Goal: Task Accomplishment & Management: Complete application form

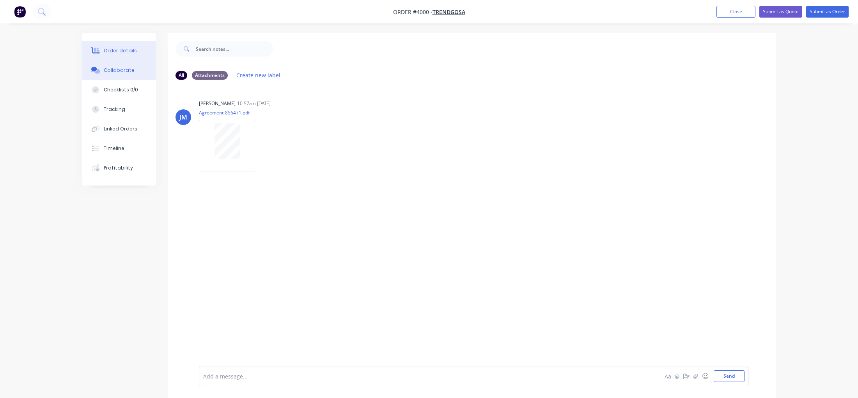
click at [118, 55] on button "Order details" at bounding box center [119, 51] width 74 height 20
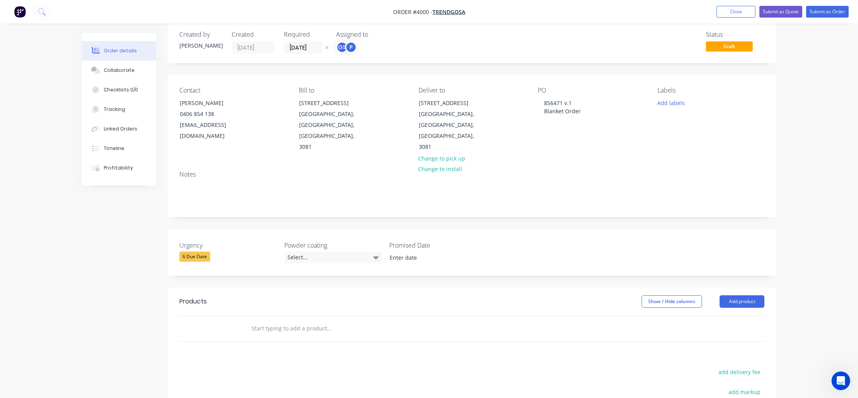
scroll to position [12, 0]
click at [139, 73] on button "Collaborate" at bounding box center [119, 70] width 74 height 20
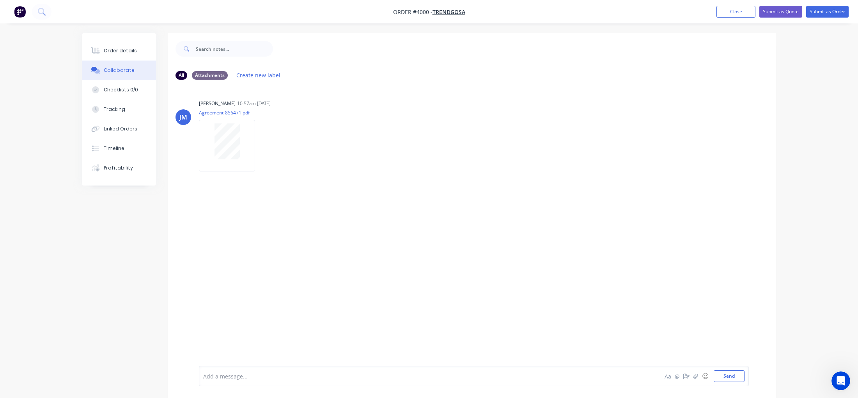
click at [9, 5] on nav "Order #4000 - Trendgosa Add product Close Submit as Quote Submit as Order" at bounding box center [429, 11] width 858 height 23
click at [22, 11] on img "button" at bounding box center [20, 12] width 12 height 12
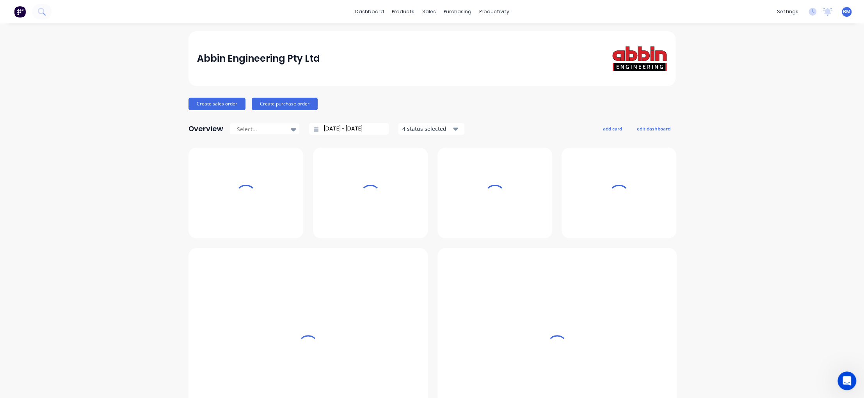
click at [434, 10] on div "sales" at bounding box center [428, 12] width 21 height 12
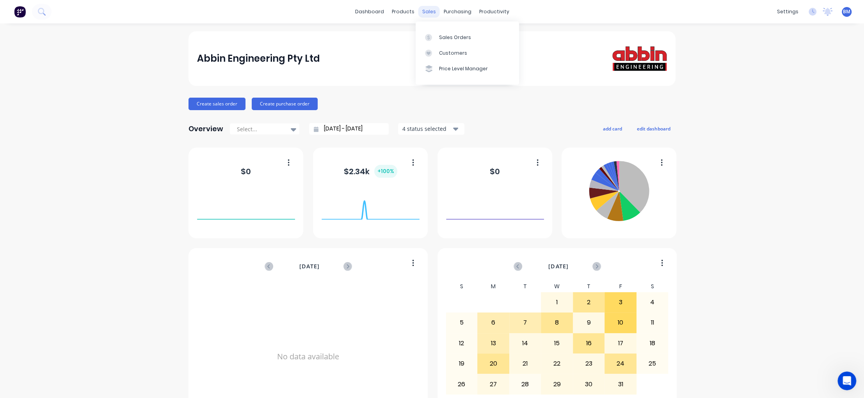
click at [426, 13] on div "sales" at bounding box center [428, 12] width 21 height 12
click at [429, 37] on icon at bounding box center [428, 37] width 2 height 4
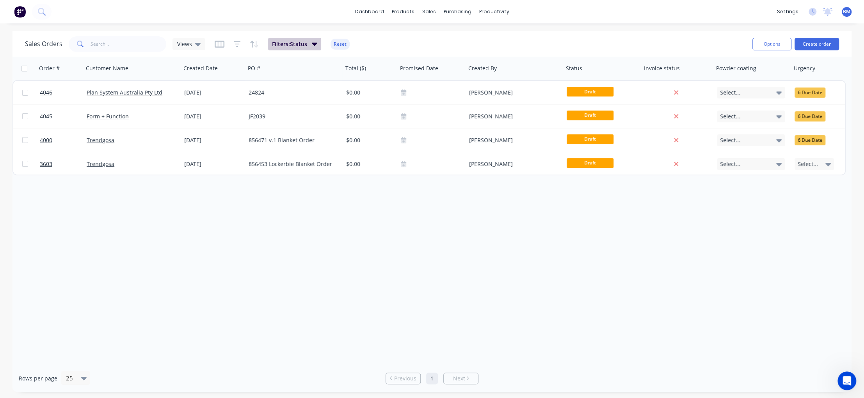
click at [277, 46] on span "Filters: Status" at bounding box center [289, 44] width 35 height 8
drag, startPoint x: 110, startPoint y: 331, endPoint x: 166, endPoint y: 151, distance: 188.3
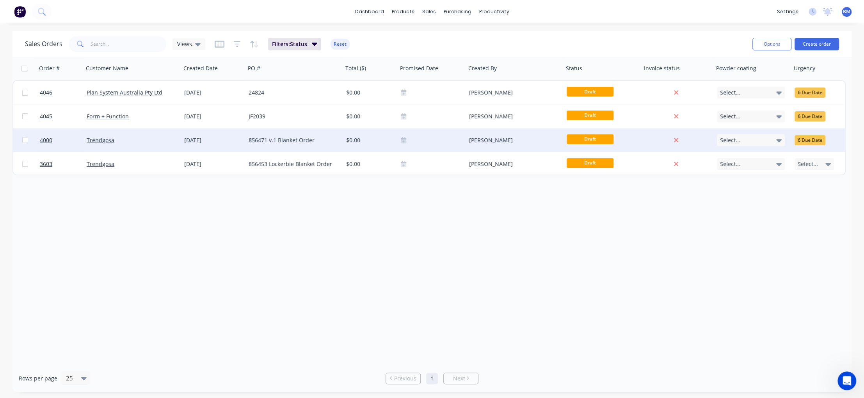
click at [113, 326] on div "Order # Customer Name Created Date PO # Total ($) Promised Date Created By Stat…" at bounding box center [431, 211] width 839 height 308
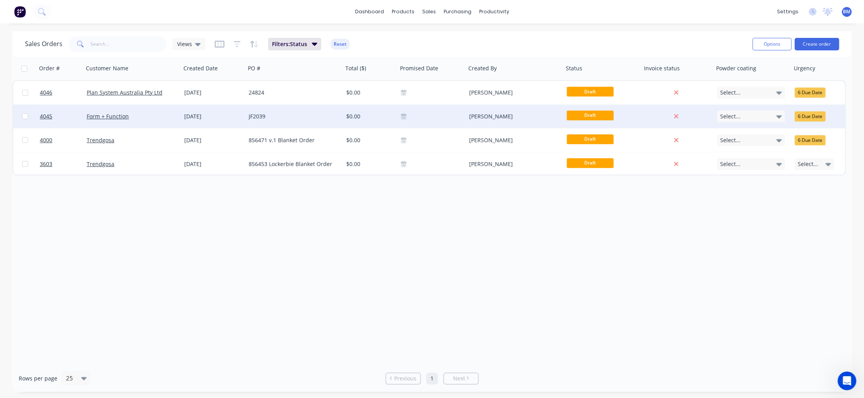
click at [174, 115] on div "Form + Function" at bounding box center [132, 116] width 91 height 8
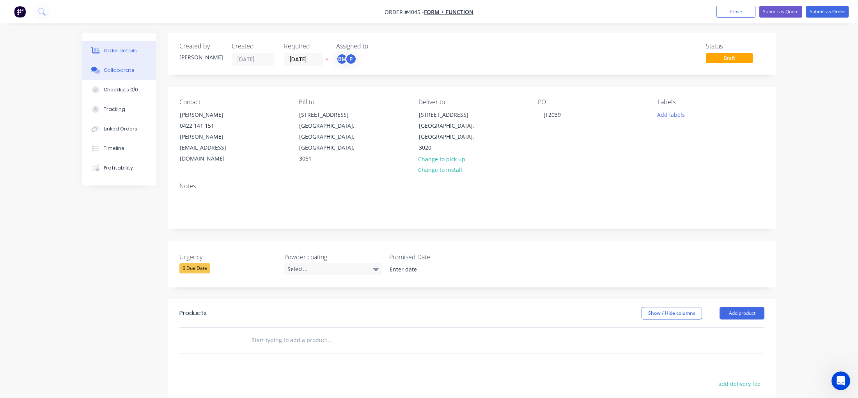
click at [104, 77] on button "Collaborate" at bounding box center [119, 70] width 74 height 20
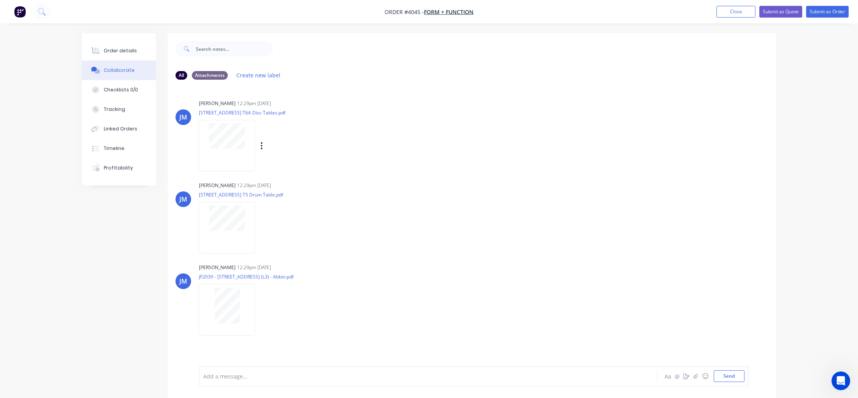
click at [225, 153] on div at bounding box center [227, 145] width 56 height 51
click at [145, 44] on button "Order details" at bounding box center [119, 51] width 74 height 20
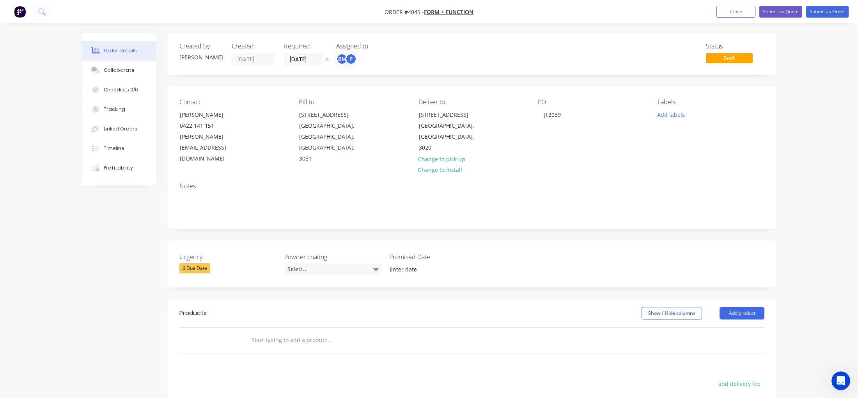
click at [324, 57] on button "button" at bounding box center [327, 59] width 8 height 9
drag, startPoint x: 313, startPoint y: 58, endPoint x: 328, endPoint y: 73, distance: 21.5
click at [316, 62] on input at bounding box center [305, 59] width 42 height 12
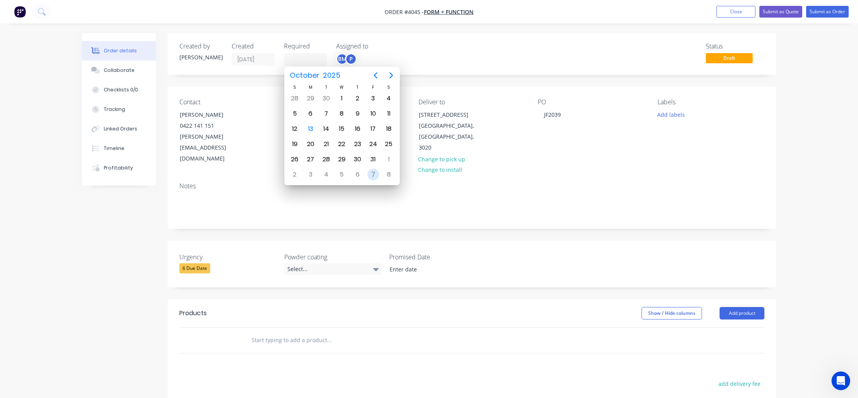
click at [371, 173] on div "7" at bounding box center [374, 175] width 12 height 12
type input "[DATE]"
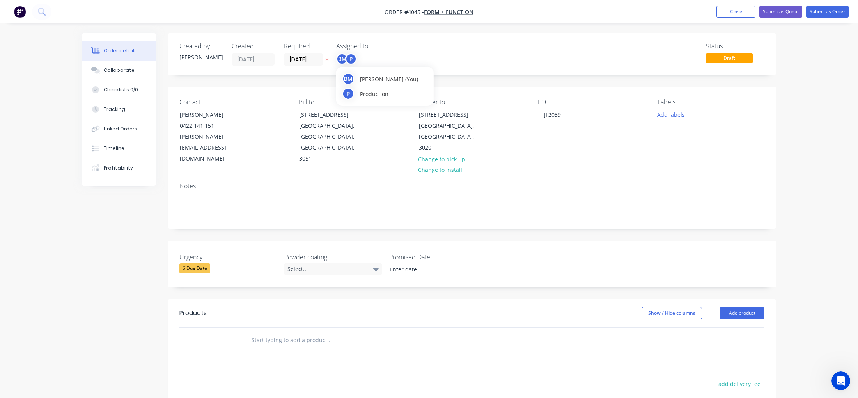
click at [356, 64] on div "BM P" at bounding box center [346, 59] width 21 height 12
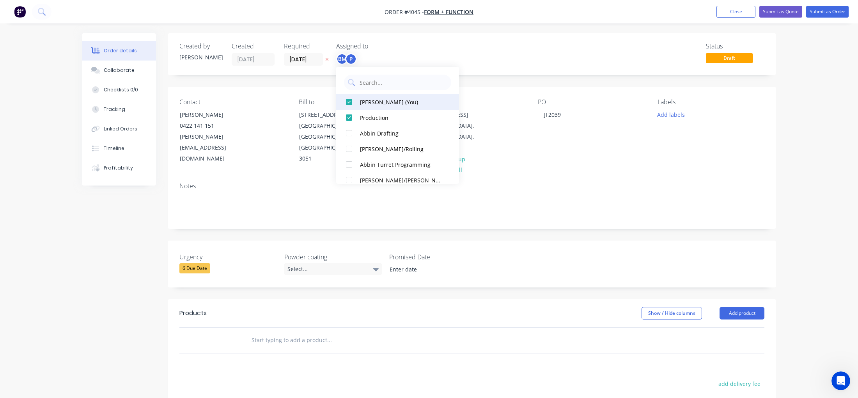
click at [396, 104] on div "[PERSON_NAME] (You)" at bounding box center [401, 102] width 83 height 8
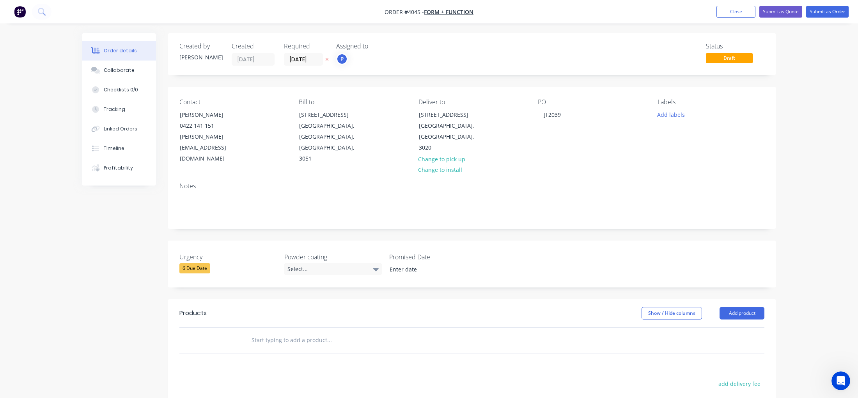
click at [506, 43] on div "Status Draft" at bounding box center [589, 54] width 350 height 23
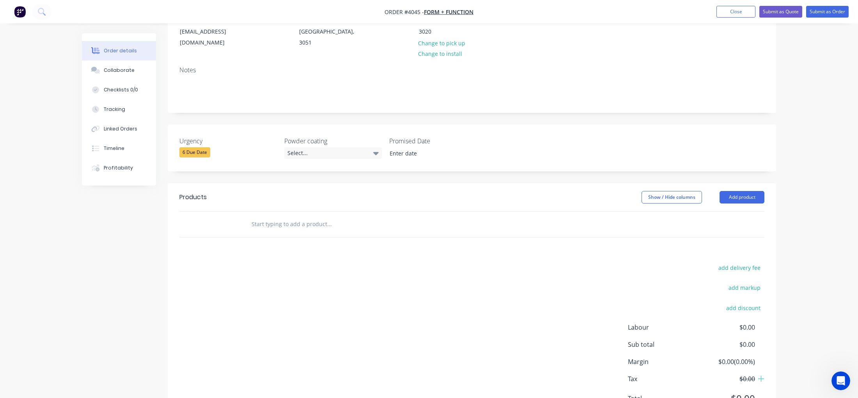
scroll to position [143, 0]
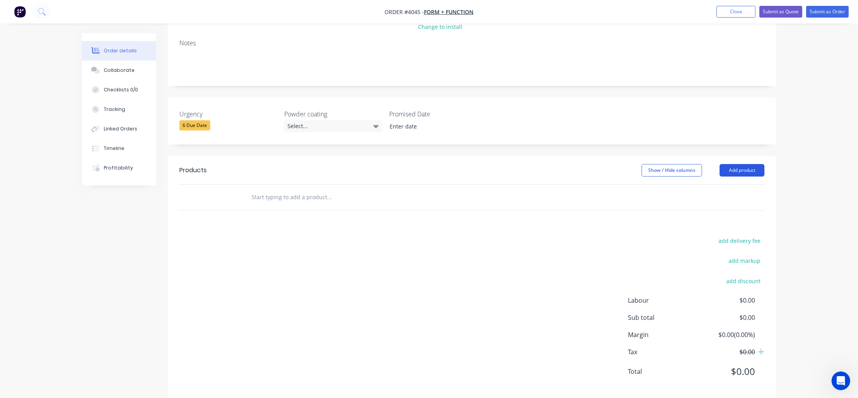
drag, startPoint x: 716, startPoint y: 155, endPoint x: 745, endPoint y: 163, distance: 30.4
click at [718, 164] on div "Show / Hide columns" at bounding box center [681, 170] width 78 height 12
click at [747, 164] on button "Add product" at bounding box center [742, 170] width 45 height 12
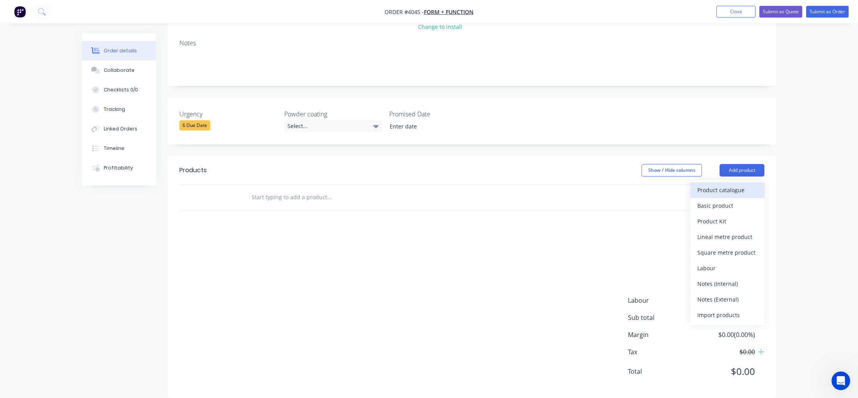
click at [729, 185] on button "Product catalogue" at bounding box center [728, 190] width 74 height 16
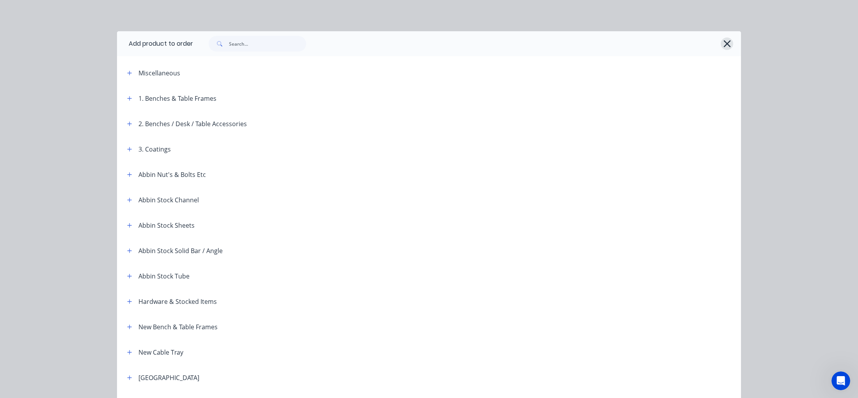
click at [730, 47] on button "button" at bounding box center [727, 43] width 12 height 12
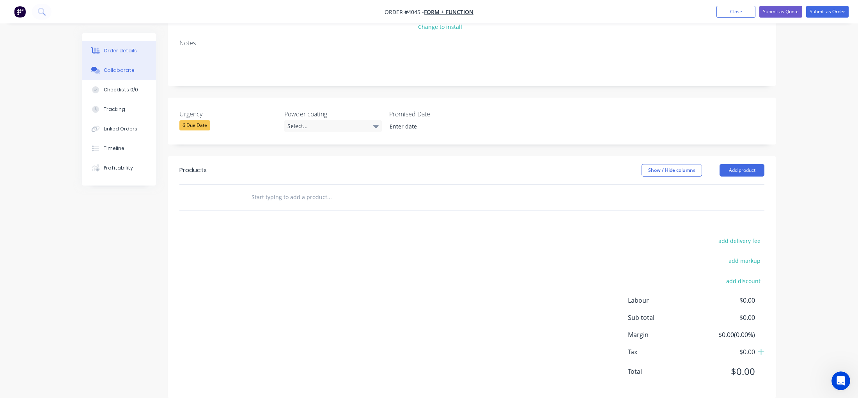
click at [125, 74] on button "Collaborate" at bounding box center [119, 70] width 74 height 20
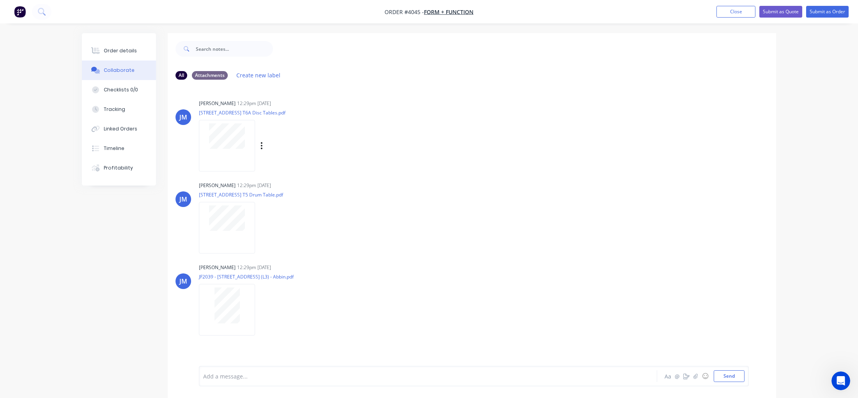
click at [229, 152] on div at bounding box center [227, 145] width 56 height 51
drag, startPoint x: 107, startPoint y: 22, endPoint x: 108, endPoint y: 27, distance: 4.7
click at [107, 25] on div "Order #4045 - Form + Function Add product Close Submit as Quote Submit as Order…" at bounding box center [429, 204] width 858 height 409
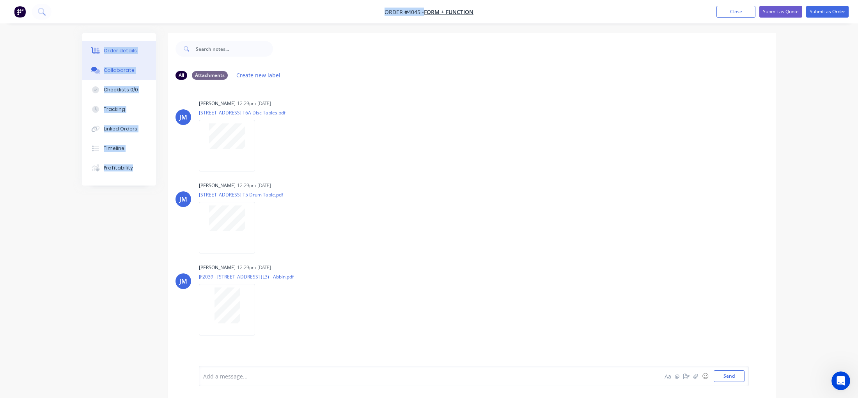
click at [105, 50] on div "Order details" at bounding box center [120, 50] width 33 height 7
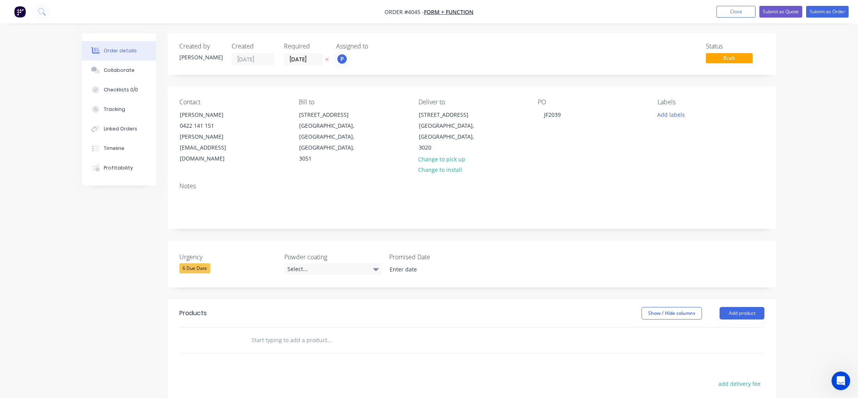
click at [35, 60] on div "Order details Collaborate Checklists 0/0 Tracking Linked Orders Timeline Profit…" at bounding box center [429, 276] width 858 height 552
click at [246, 181] on div "Notes" at bounding box center [472, 202] width 609 height 52
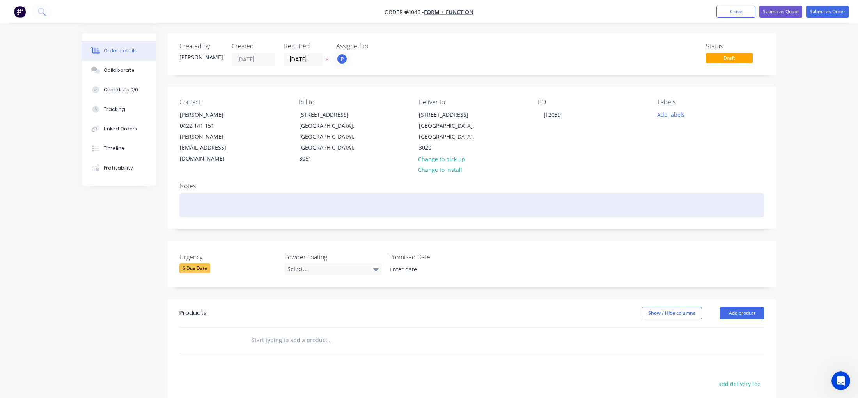
click at [248, 198] on div at bounding box center [471, 205] width 585 height 24
paste div
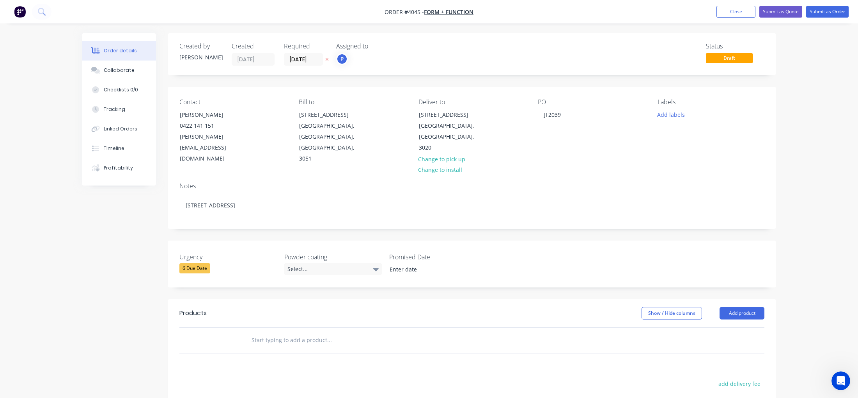
click at [135, 252] on div "Created by [PERSON_NAME] Created [DATE] Required [DATE] Assigned to P Status Dr…" at bounding box center [429, 292] width 695 height 519
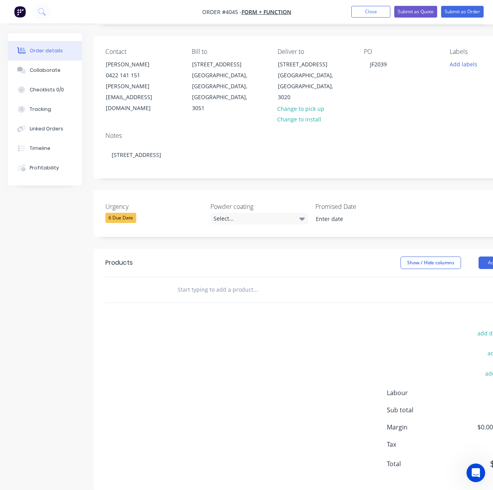
scroll to position [52, 0]
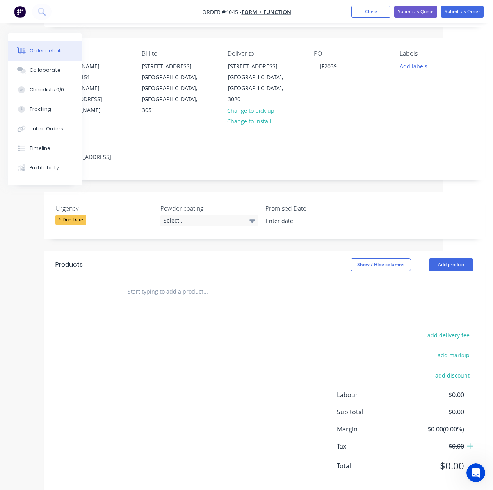
drag, startPoint x: 185, startPoint y: 345, endPoint x: 425, endPoint y: 334, distance: 239.8
click at [461, 259] on button "Add product" at bounding box center [450, 265] width 45 height 12
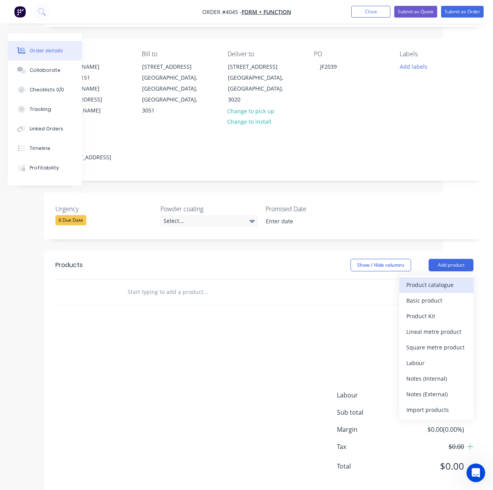
click at [455, 279] on div "Product catalogue" at bounding box center [436, 284] width 60 height 11
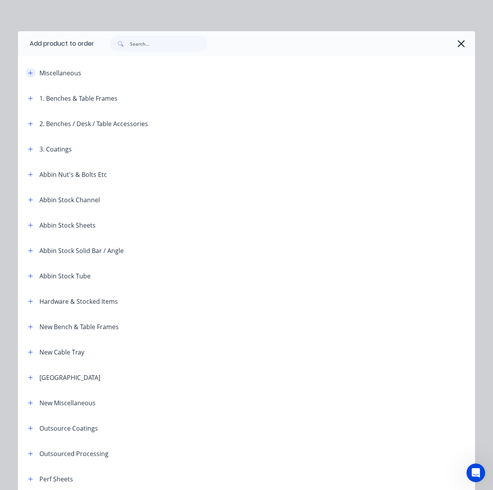
drag, startPoint x: 35, startPoint y: 69, endPoint x: 31, endPoint y: 70, distance: 4.1
click at [32, 70] on div "Miscellaneous" at bounding box center [70, 73] width 97 height 10
click at [31, 71] on button "button" at bounding box center [31, 73] width 10 height 10
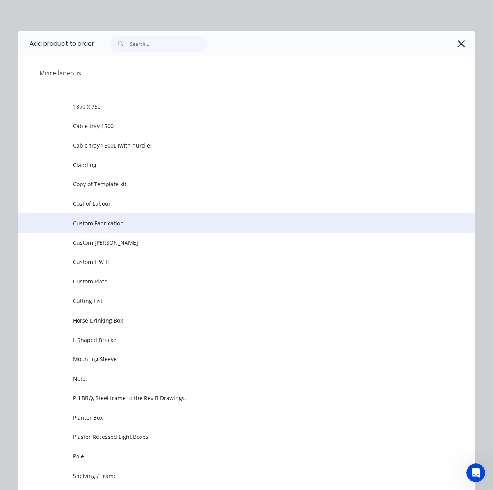
click at [125, 229] on td "Custom Fabrication" at bounding box center [274, 223] width 402 height 20
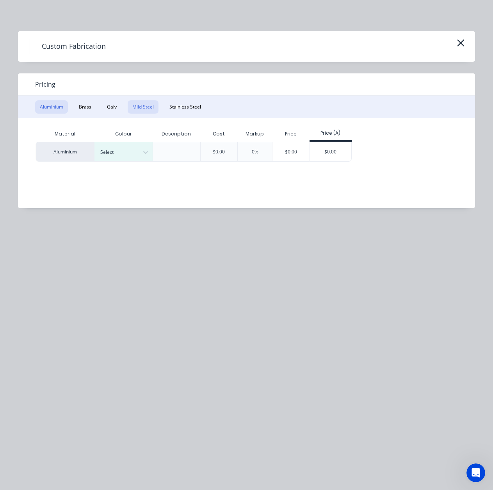
click at [156, 110] on button "Mild Steel" at bounding box center [143, 106] width 31 height 13
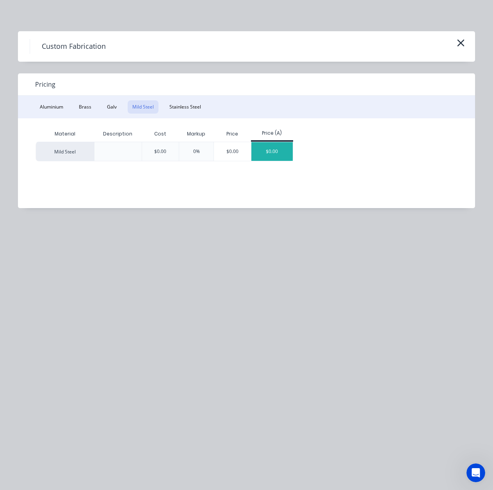
click at [279, 154] on div "$0.00" at bounding box center [272, 151] width 42 height 19
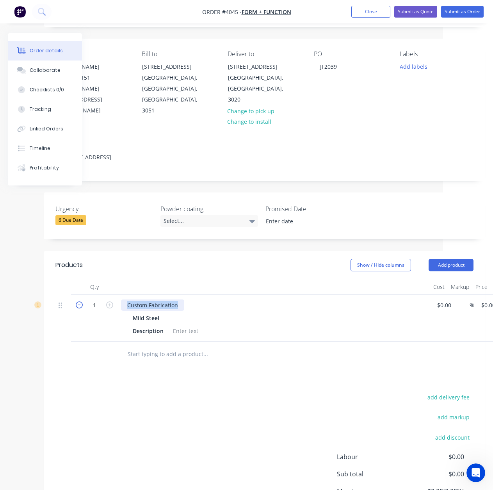
drag, startPoint x: 182, startPoint y: 297, endPoint x: 96, endPoint y: 289, distance: 86.6
click at [78, 295] on div "1 Custom Fabrication Mild Steel Description $0.00 $0.00 % $0.00 $0.00 $0.00 $0.…" at bounding box center [264, 318] width 418 height 47
paste div
click at [254, 397] on div "add delivery fee add markup add discount Labour $0.00 Sub total $0.00 Margin $0…" at bounding box center [264, 467] width 418 height 151
click at [228, 299] on div "Disc base and wall mount ally angle" at bounding box center [274, 304] width 306 height 11
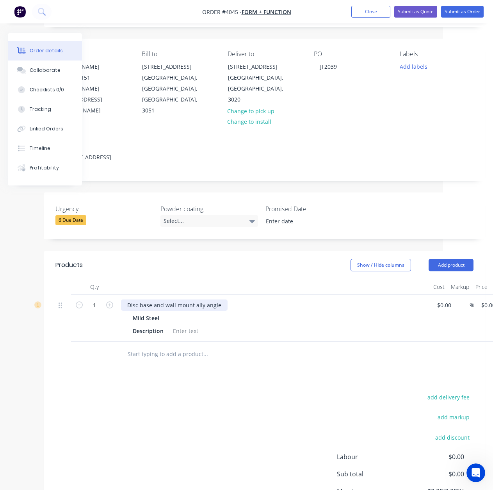
click at [220, 299] on div "Disc base and wall mount ally angle" at bounding box center [174, 304] width 107 height 11
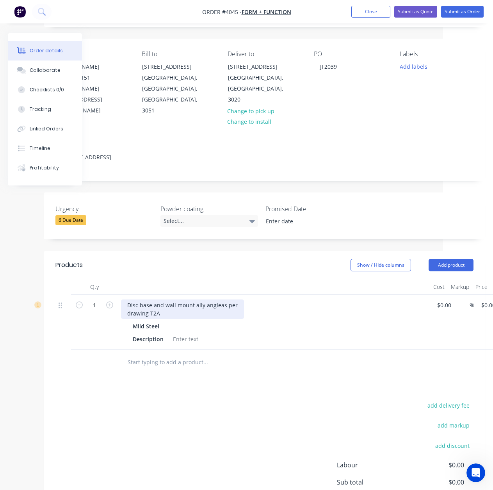
click at [217, 299] on div "Disc base and wall mount ally angleas per drawing T2A" at bounding box center [182, 309] width 123 height 20
click at [274, 397] on div "add delivery fee add markup add discount Labour $0.00 Sub total $0.00 Margin $0…" at bounding box center [264, 475] width 418 height 151
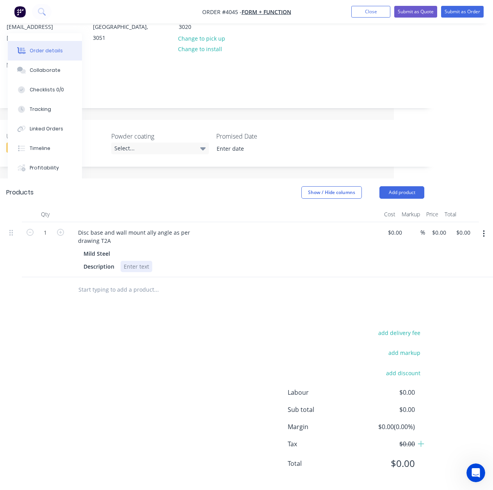
scroll to position [120, 99]
drag, startPoint x: 346, startPoint y: 248, endPoint x: 451, endPoint y: 239, distance: 105.7
click at [486, 227] on button "button" at bounding box center [483, 234] width 18 height 14
click at [480, 265] on div "Duplicate" at bounding box center [456, 270] width 60 height 11
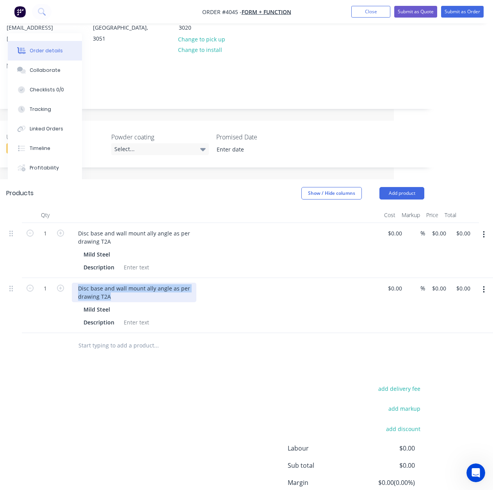
drag, startPoint x: 78, startPoint y: 275, endPoint x: 140, endPoint y: 293, distance: 64.2
click at [140, 293] on div "Disc base and wall mount ally angle as per drawing T2A Mild Steel Description" at bounding box center [225, 305] width 312 height 55
paste div
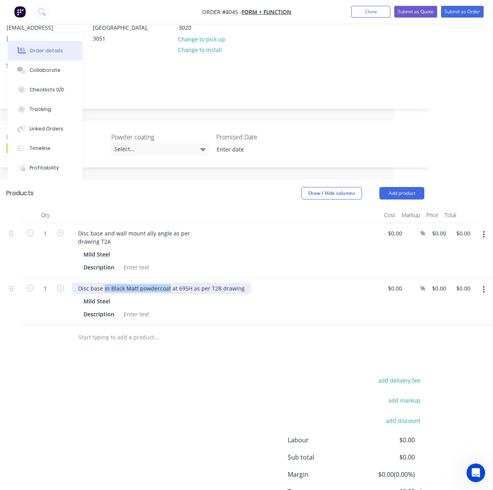
drag, startPoint x: 103, startPoint y: 277, endPoint x: 168, endPoint y: 279, distance: 65.2
click at [168, 283] on div "Disc base in Black Matt powdercoat at 695H as per T2B drawing" at bounding box center [161, 288] width 179 height 11
click at [214, 284] on div "Disc base at 695H as per T2B drawing Mild Steel Description" at bounding box center [225, 301] width 312 height 47
drag, startPoint x: 113, startPoint y: 258, endPoint x: 52, endPoint y: 259, distance: 61.3
click at [52, 259] on div "1 Disc base and wall mount ally angle as per drawing T2A Mild Steel Description…" at bounding box center [215, 250] width 418 height 55
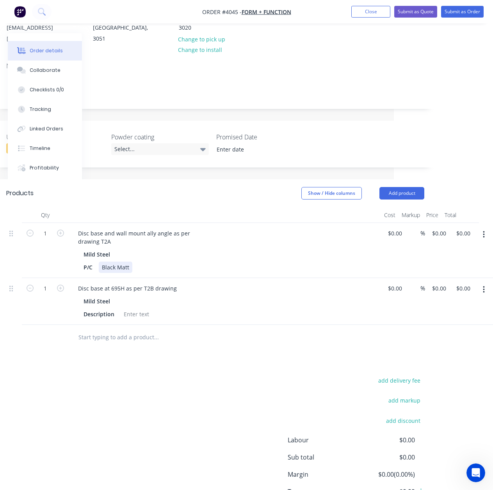
click at [121, 261] on div "Black Matt" at bounding box center [116, 266] width 34 height 11
click at [108, 261] on div "Black Matt" at bounding box center [116, 266] width 34 height 11
click at [131, 261] on div "P/C Black Matt" at bounding box center [223, 266] width 286 height 11
drag, startPoint x: 130, startPoint y: 255, endPoint x: 75, endPoint y: 255, distance: 55.0
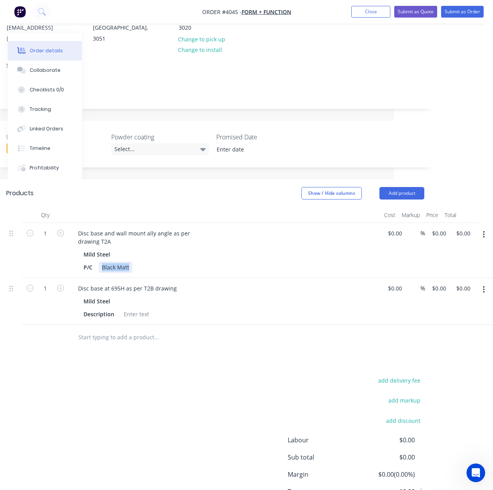
click at [75, 255] on div "Mild Steel P/C Black Matt" at bounding box center [225, 261] width 306 height 24
copy div "Black Matt"
click at [105, 308] on div "Description" at bounding box center [98, 313] width 37 height 11
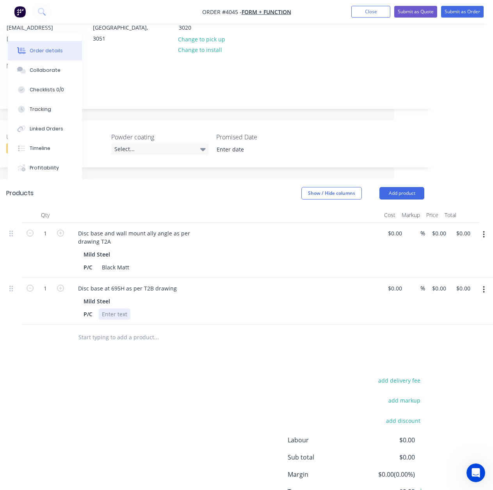
paste div
click at [188, 378] on div "add delivery fee add markup add discount Labour $0.00 Sub total $0.00 Margin $0…" at bounding box center [215, 450] width 418 height 151
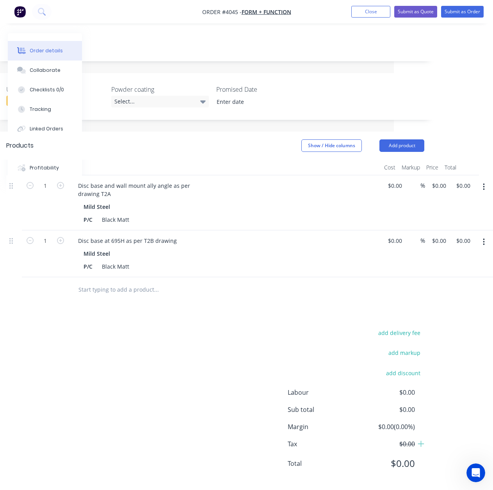
scroll to position [168, 99]
drag, startPoint x: 485, startPoint y: 232, endPoint x: 482, endPoint y: 236, distance: 5.2
click at [485, 234] on button "button" at bounding box center [483, 241] width 18 height 14
click at [447, 272] on div "Duplicate" at bounding box center [456, 277] width 60 height 11
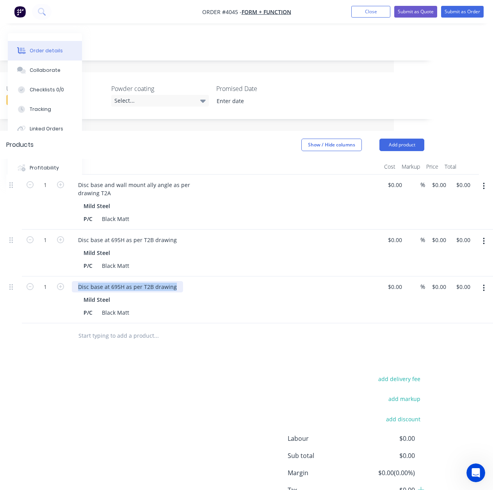
drag, startPoint x: 74, startPoint y: 275, endPoint x: 181, endPoint y: 283, distance: 107.2
click at [181, 283] on div "Disc base at 695H as per T2B drawing Mild Steel P/C Black Matt" at bounding box center [225, 299] width 312 height 47
paste div
drag, startPoint x: 135, startPoint y: 275, endPoint x: 176, endPoint y: 275, distance: 41.4
click at [176, 281] on div "Twin Base drum table in Black Matt PC to suit 875H as per drawing T5" at bounding box center [169, 286] width 195 height 11
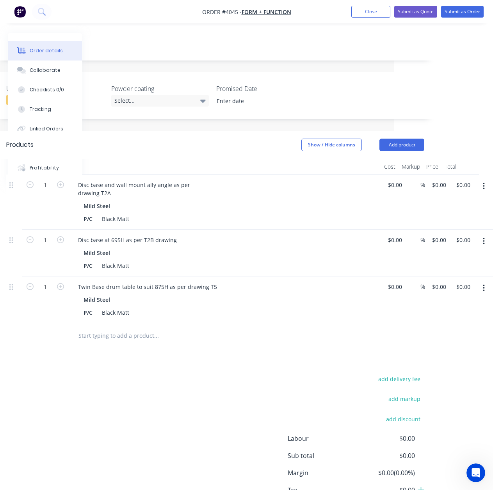
click at [168, 329] on input "text" at bounding box center [156, 336] width 156 height 16
click at [489, 281] on button "button" at bounding box center [483, 288] width 18 height 14
click at [463, 318] on div "Duplicate" at bounding box center [456, 323] width 60 height 11
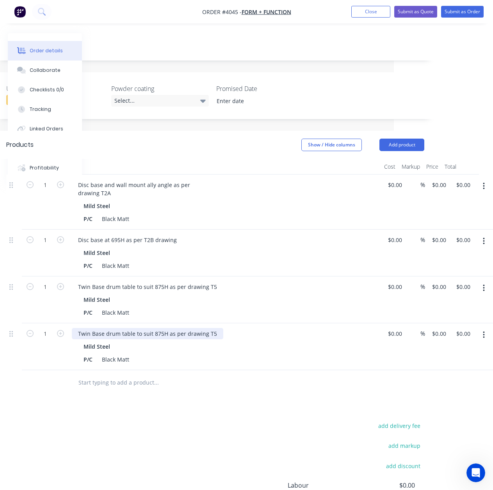
click at [75, 328] on div "Twin Base drum table to suit 875H as per drawing T5" at bounding box center [147, 333] width 151 height 11
drag, startPoint x: 75, startPoint y: 322, endPoint x: 278, endPoint y: 309, distance: 203.7
click at [278, 309] on div "1 Disc base and wall mount ally angle as per drawing T2A Mild Steel P/C Black M…" at bounding box center [215, 271] width 418 height 195
paste div
drag, startPoint x: 213, startPoint y: 428, endPoint x: 179, endPoint y: 337, distance: 97.5
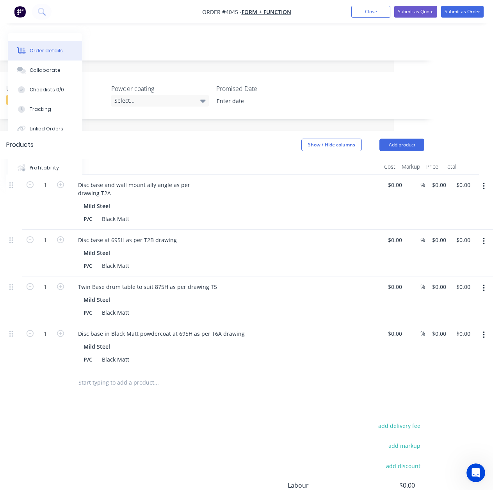
click at [214, 397] on div "add delivery fee add markup add discount Labour $0.00 Sub total $0.00 Margin $0…" at bounding box center [215, 495] width 418 height 151
drag, startPoint x: 172, startPoint y: 322, endPoint x: 166, endPoint y: 322, distance: 6.2
click at [166, 328] on div "Disc base in Black Matt powdercoat at 695H as per T6A drawing" at bounding box center [161, 333] width 179 height 11
click at [169, 328] on div "Disc base in Black Matt powdercoat at 695H as per T6A drawing" at bounding box center [161, 333] width 179 height 11
drag, startPoint x: 169, startPoint y: 322, endPoint x: 113, endPoint y: 323, distance: 55.4
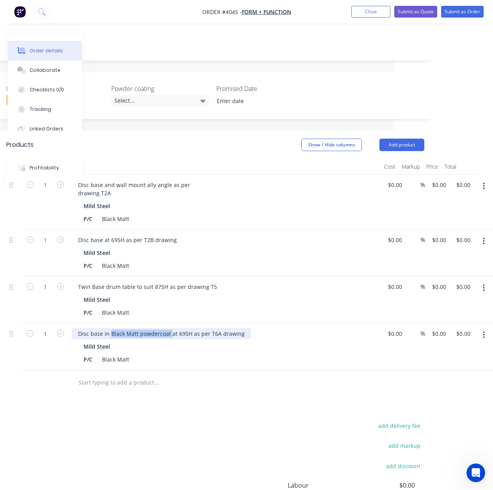
click at [113, 328] on div "Disc base in Black Matt powdercoat at 695H as per T6A drawing" at bounding box center [161, 333] width 179 height 11
click at [268, 389] on div "Products Show / Hide columns Add product Qty Cost Markup Price Total 1 Disc bas…" at bounding box center [215, 357] width 441 height 452
click at [60, 330] on icon "button" at bounding box center [60, 333] width 7 height 7
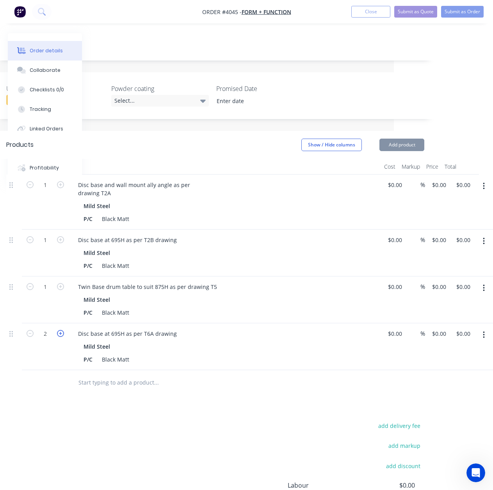
click at [60, 330] on icon "button" at bounding box center [60, 333] width 7 height 7
click at [29, 330] on icon "button" at bounding box center [30, 333] width 7 height 7
type input "3"
click at [46, 388] on div "Products Show / Hide columns Add product Qty Cost Markup Price Total 1 Disc bas…" at bounding box center [215, 357] width 441 height 452
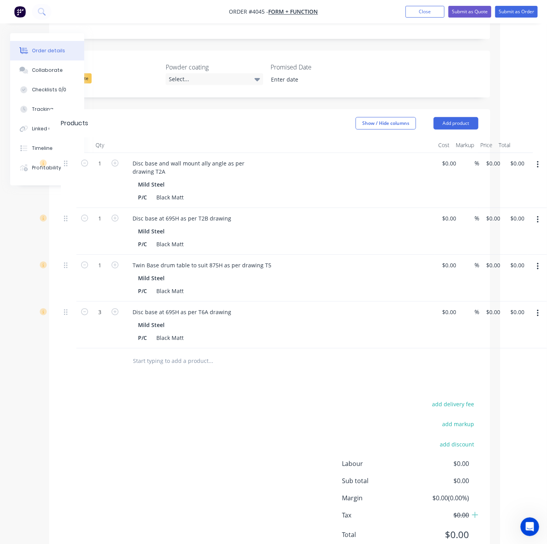
scroll to position [208, 47]
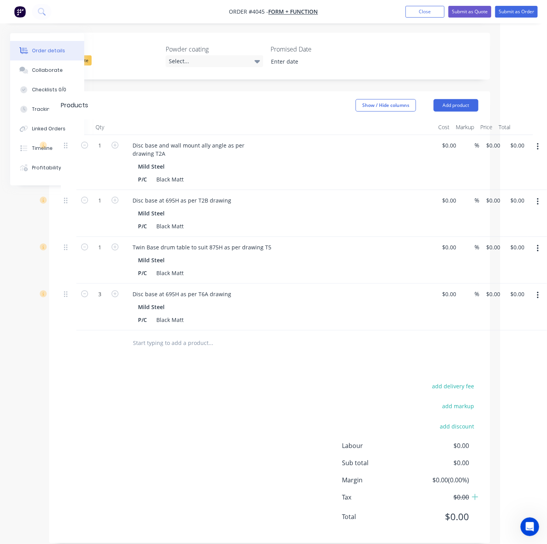
click at [538, 292] on icon "button" at bounding box center [538, 295] width 2 height 7
click at [521, 326] on div "Duplicate" at bounding box center [510, 331] width 60 height 11
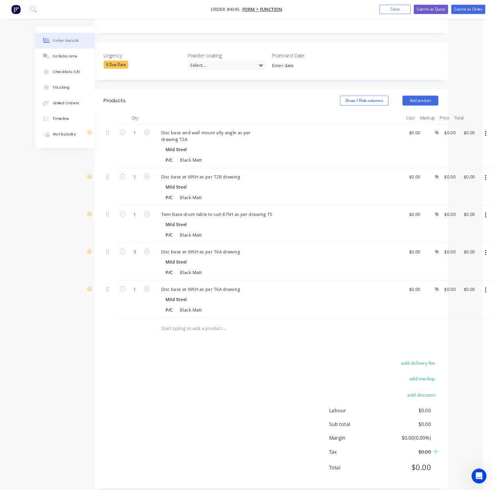
scroll to position [187, 12]
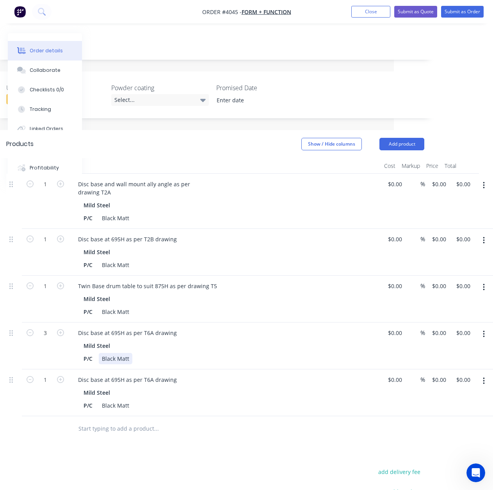
drag, startPoint x: 304, startPoint y: 336, endPoint x: 482, endPoint y: 312, distance: 180.0
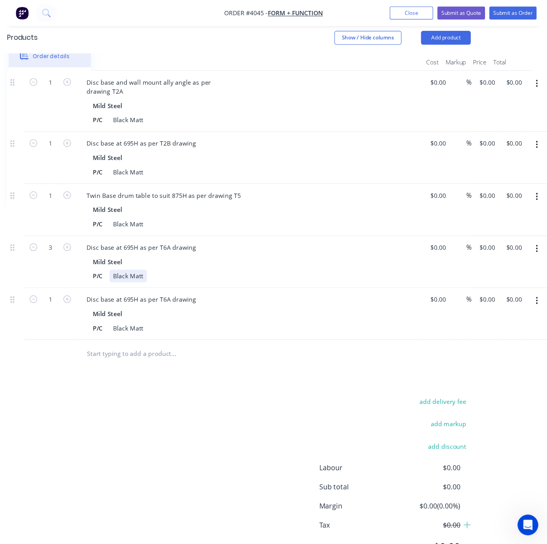
scroll to position [254, 47]
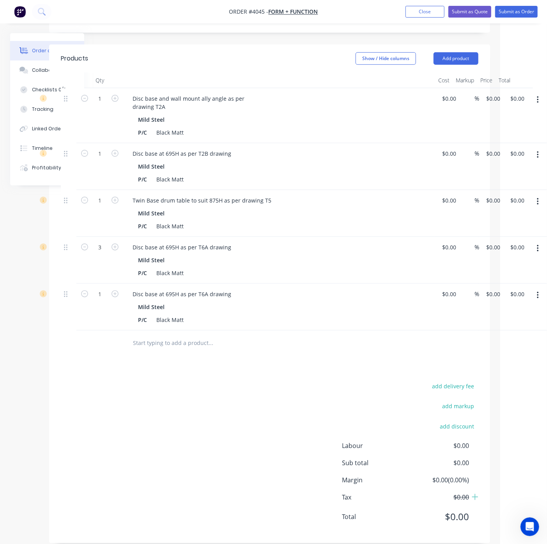
drag, startPoint x: 229, startPoint y: 380, endPoint x: 293, endPoint y: 377, distance: 64.5
drag, startPoint x: 131, startPoint y: 284, endPoint x: 258, endPoint y: 288, distance: 127.3
click at [258, 288] on div "Disc base at 695H as per T6A drawing" at bounding box center [279, 293] width 306 height 11
paste div
click at [220, 340] on div at bounding box center [263, 342] width 281 height 25
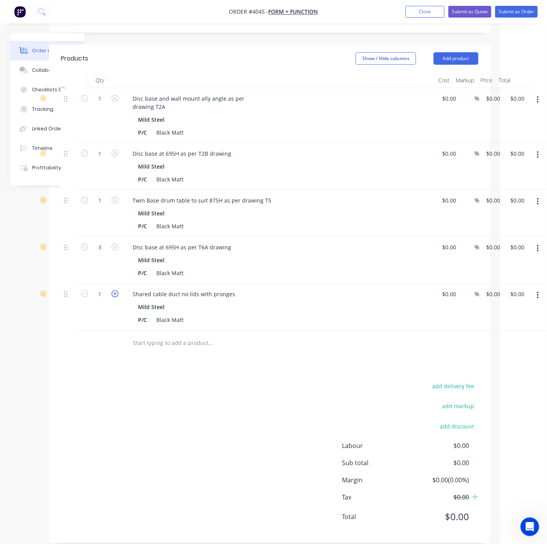
click at [114, 290] on icon "button" at bounding box center [115, 293] width 7 height 7
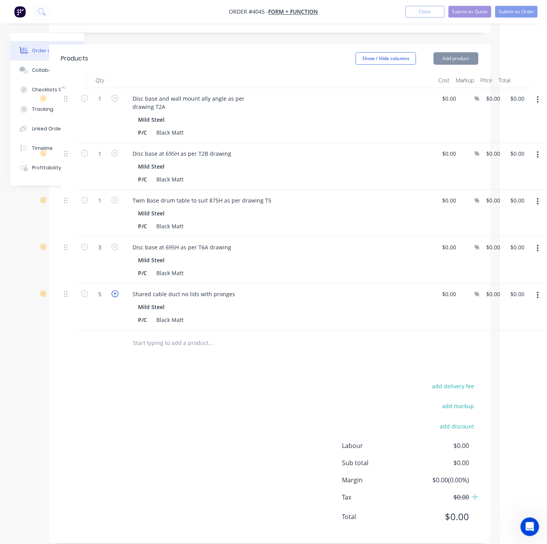
type input "6"
click at [77, 397] on div "add delivery fee add markup add discount Labour $0.00 Sub total $0.00 Margin $0…" at bounding box center [270, 456] width 418 height 151
click at [539, 288] on button "button" at bounding box center [538, 295] width 18 height 14
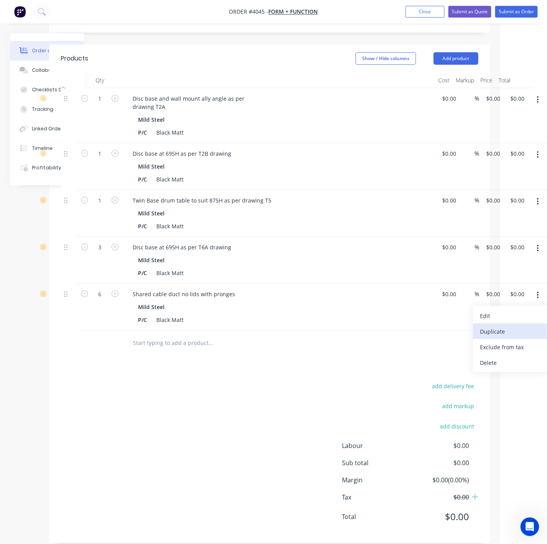
click at [528, 323] on button "Duplicate" at bounding box center [510, 331] width 74 height 16
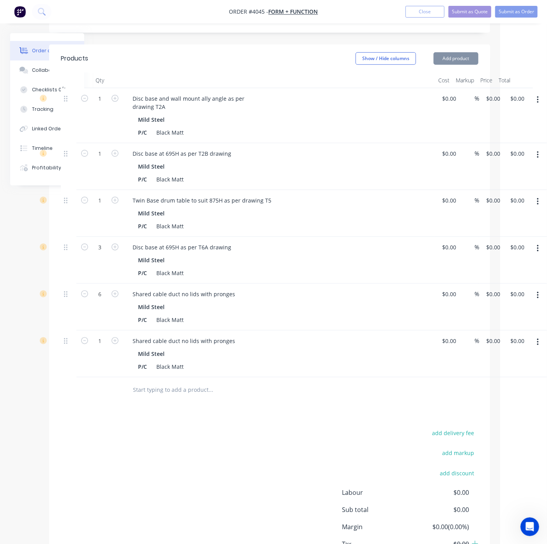
click at [211, 348] on div "Mild Steel" at bounding box center [279, 353] width 283 height 11
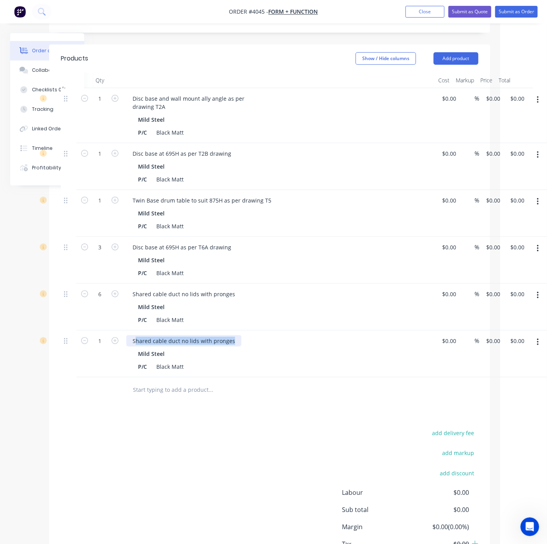
drag, startPoint x: 233, startPoint y: 329, endPoint x: 137, endPoint y: 334, distance: 96.1
click at [137, 335] on div "Shared cable duct no lids with pronges" at bounding box center [183, 340] width 115 height 11
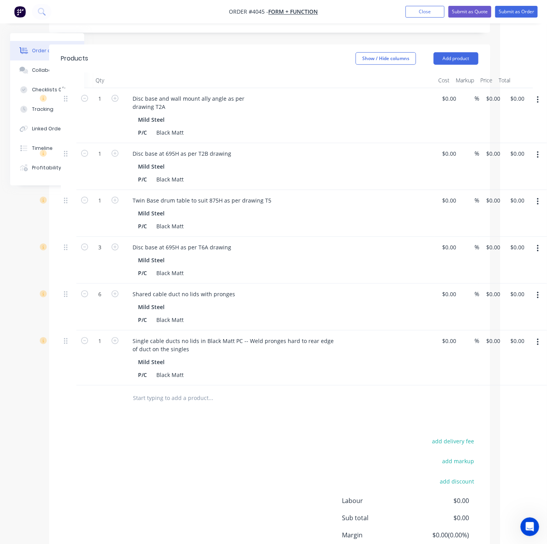
click at [155, 390] on input "text" at bounding box center [211, 398] width 156 height 16
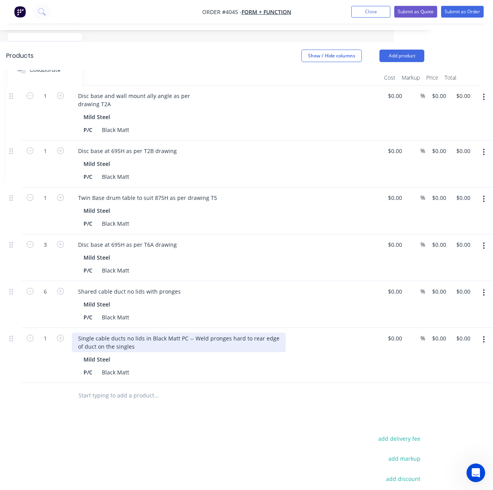
scroll to position [260, 99]
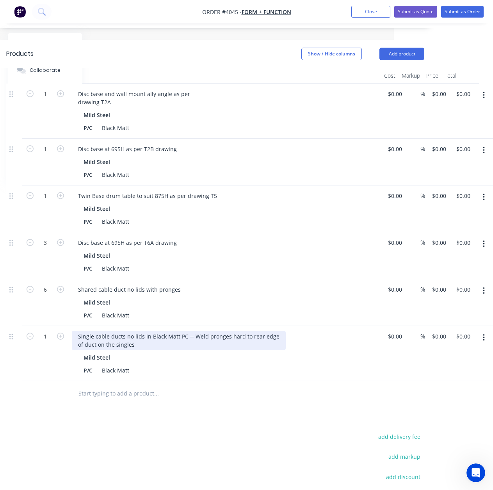
drag, startPoint x: 172, startPoint y: 333, endPoint x: 316, endPoint y: 343, distance: 143.9
drag, startPoint x: 142, startPoint y: 324, endPoint x: 187, endPoint y: 326, distance: 44.5
click at [187, 330] on div "Single cable ducts no lids in Black Matt PC -- Weld pronges hard to rear edge o…" at bounding box center [179, 340] width 214 height 20
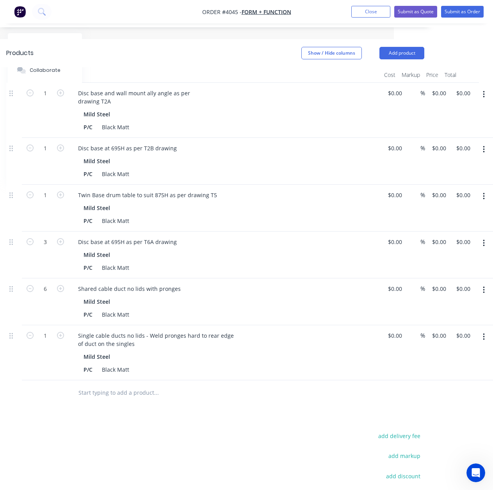
click at [240, 380] on div at bounding box center [209, 392] width 281 height 25
click at [73, 333] on div "Single cable ducts no lids - Weld pronges hard to rear edge of duct on the sing…" at bounding box center [156, 340] width 168 height 20
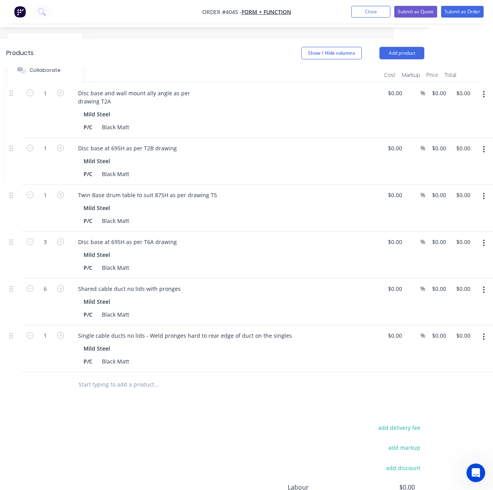
click at [270, 397] on div "add delivery fee add markup add discount Labour $0.00 Sub total $0.00 Margin $0…" at bounding box center [215, 497] width 418 height 151
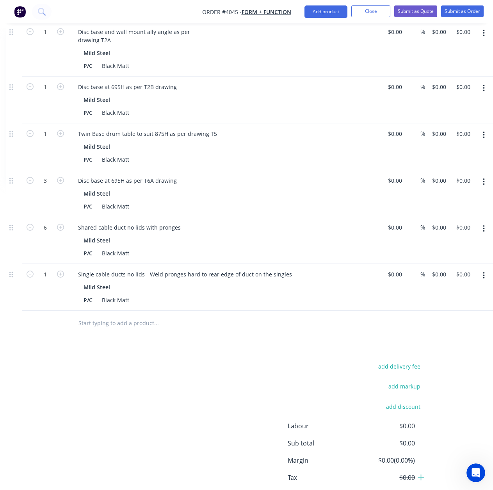
scroll to position [355, 99]
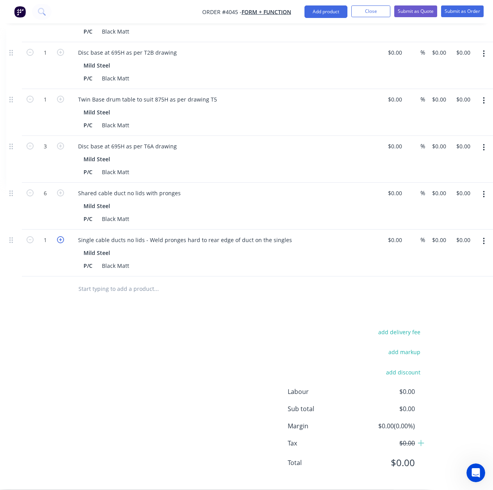
click at [60, 236] on icon "button" at bounding box center [60, 239] width 7 height 7
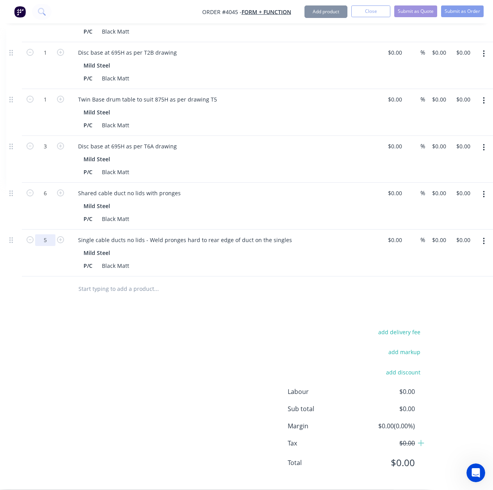
type input "6"
drag, startPoint x: 102, startPoint y: 420, endPoint x: 107, endPoint y: 417, distance: 6.2
click at [104, 397] on div "add delivery fee add markup add discount Labour $0.00 Sub total $0.00 Margin $0…" at bounding box center [215, 402] width 418 height 151
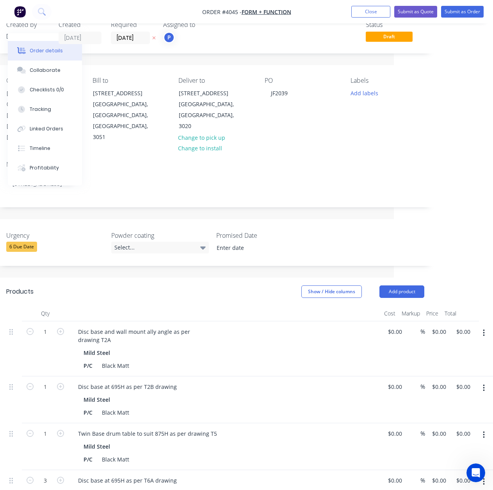
scroll to position [39, 99]
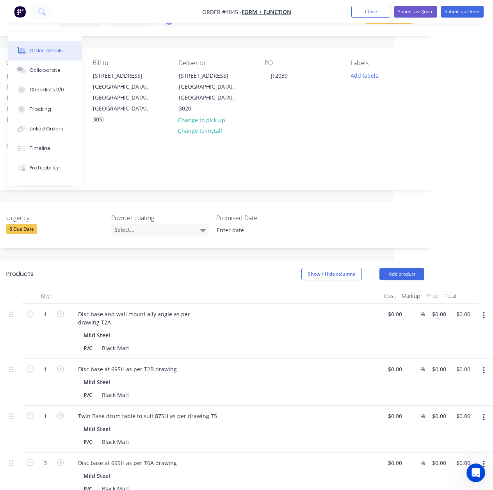
click at [380, 79] on div "Add labels" at bounding box center [387, 75] width 74 height 11
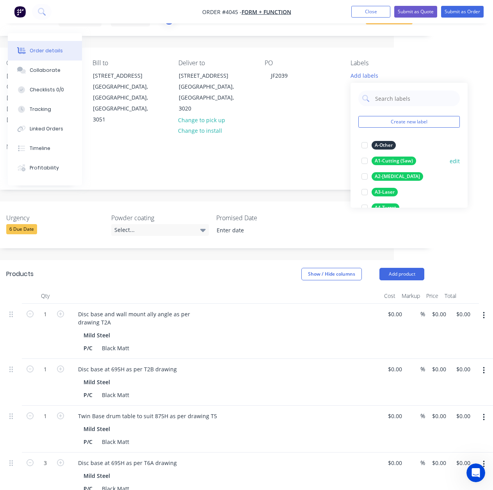
click at [389, 161] on div "A1-Cutting (Saw)" at bounding box center [393, 160] width 44 height 9
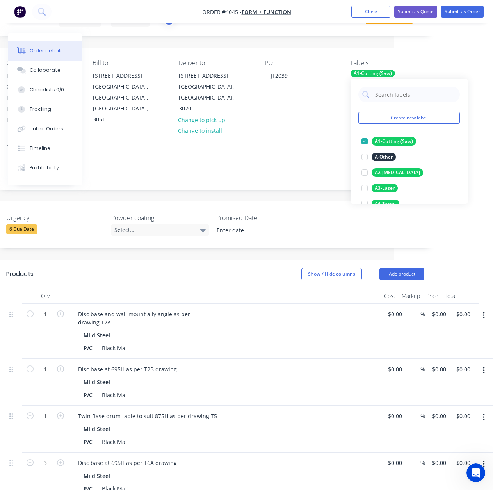
scroll to position [39, 0]
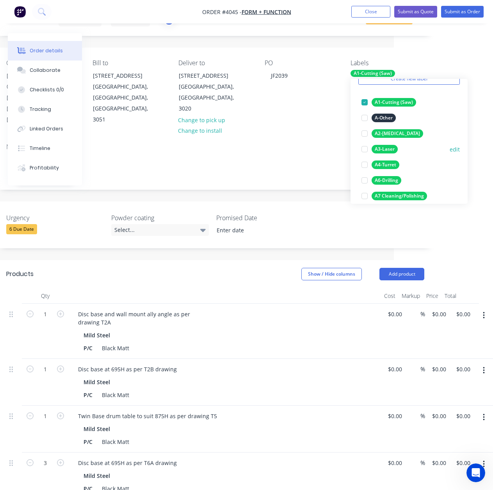
click at [392, 152] on div "A3-Laser" at bounding box center [384, 149] width 26 height 9
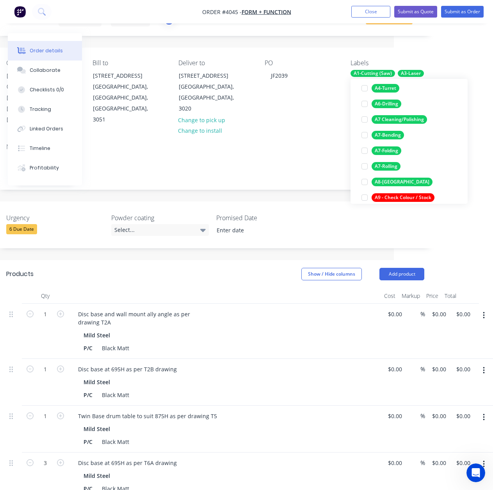
scroll to position [117, 0]
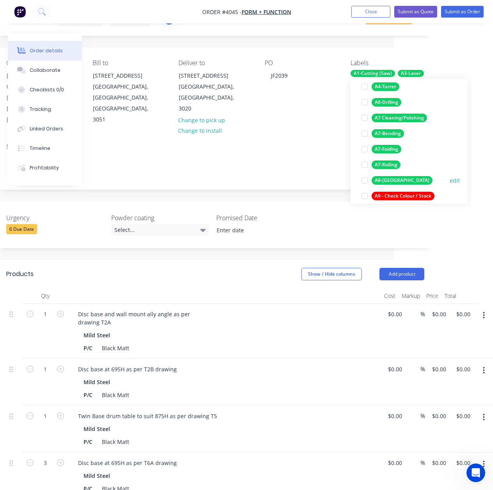
click at [393, 179] on div "A8-[GEOGRAPHIC_DATA]" at bounding box center [401, 180] width 61 height 9
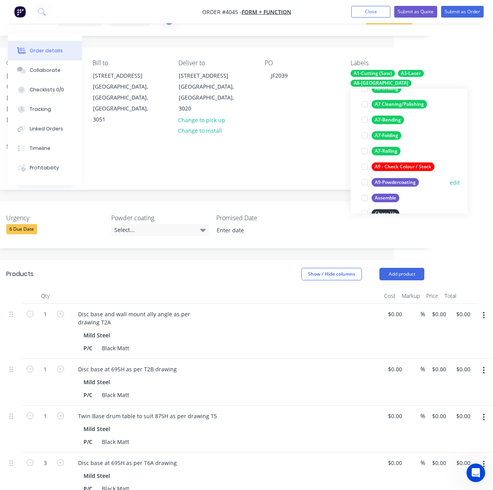
click at [391, 183] on div "A9-Powdercoating" at bounding box center [394, 182] width 47 height 9
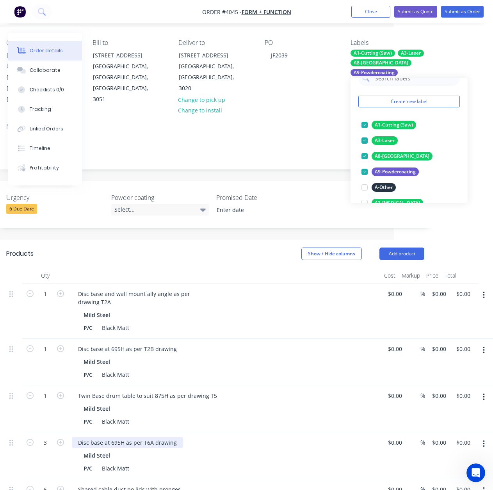
scroll to position [78, 99]
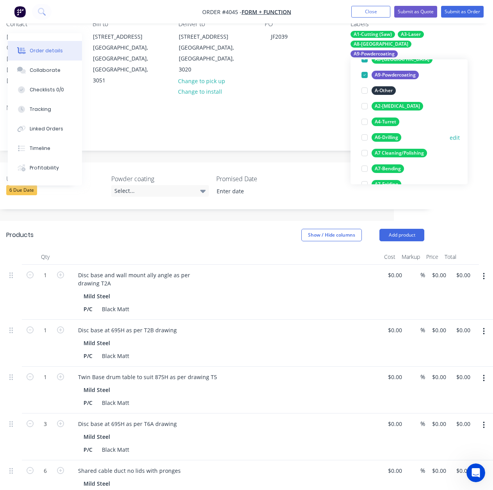
click at [389, 136] on div "A6-Drilling" at bounding box center [386, 137] width 30 height 9
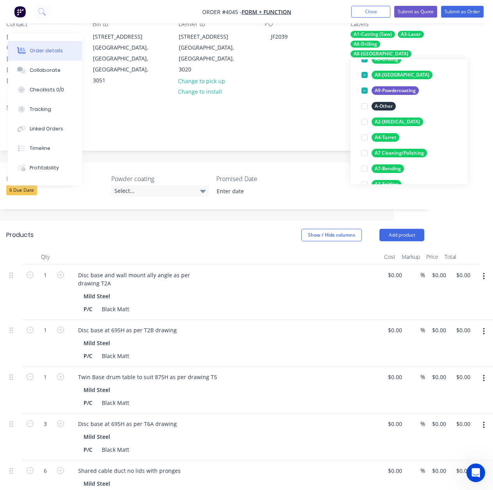
scroll to position [16, 0]
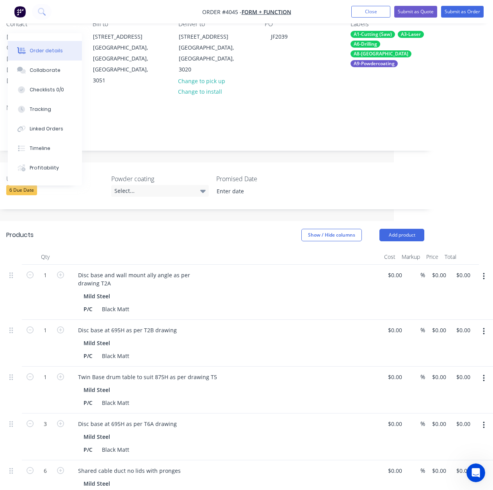
click at [237, 104] on div "Notes" at bounding box center [215, 107] width 418 height 7
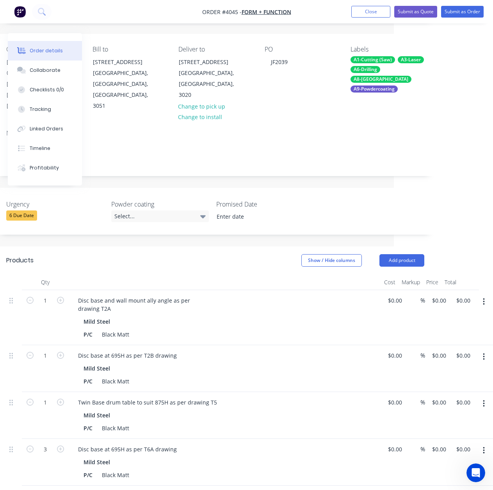
scroll to position [0, 99]
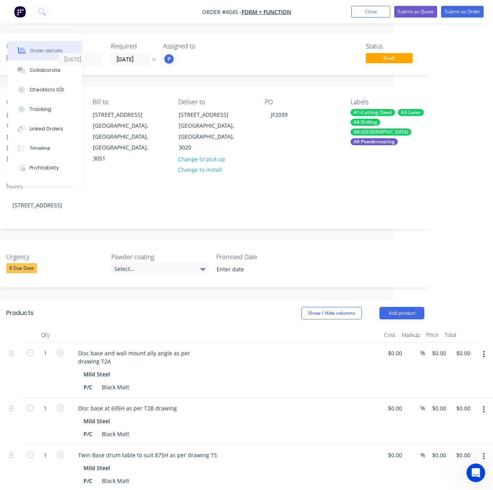
click at [458, 2] on nav "Order #4045 - Form + Function Add product Close Submit as Quote Submit as Order" at bounding box center [246, 11] width 493 height 23
click at [451, 15] on button "Submit as Order" at bounding box center [462, 12] width 43 height 12
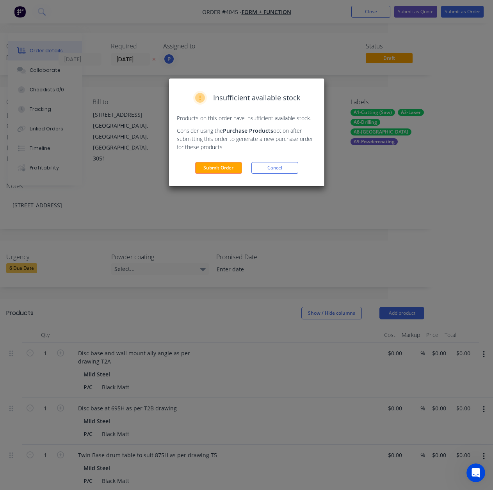
click at [188, 175] on div "Insufficient available stock Products on this order have insufficient available…" at bounding box center [246, 132] width 155 height 108
click at [212, 167] on button "Submit Order" at bounding box center [218, 168] width 47 height 12
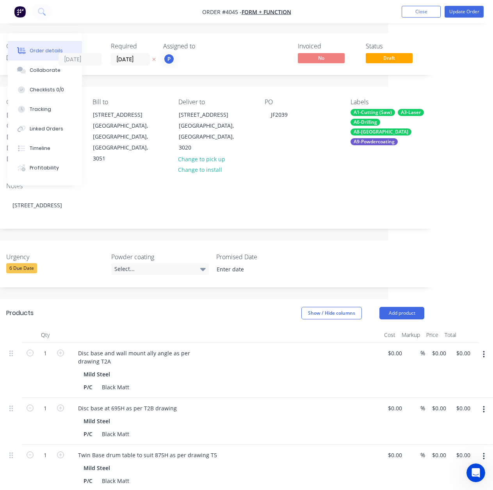
scroll to position [0, 50]
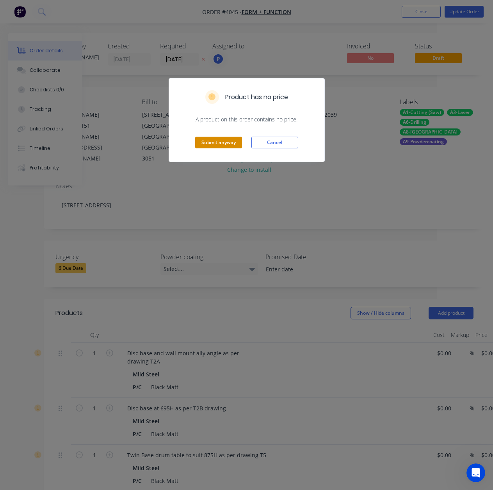
drag, startPoint x: 230, startPoint y: 133, endPoint x: 233, endPoint y: 148, distance: 15.1
click at [230, 134] on div "Submit anyway Cancel" at bounding box center [246, 142] width 155 height 38
click at [233, 148] on button "Submit anyway" at bounding box center [218, 143] width 47 height 12
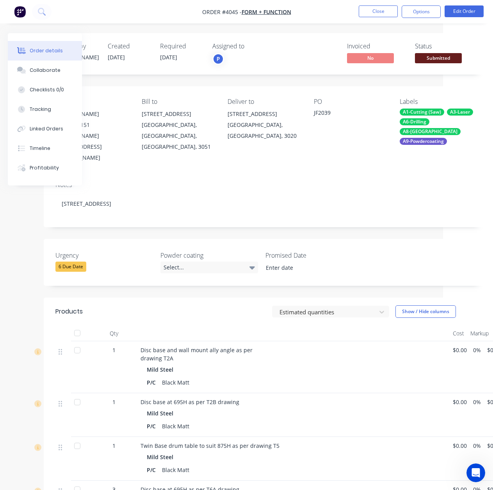
click at [429, 66] on div "Created by [PERSON_NAME] Created [DATE] Required [DATE] Assigned to P Invoiced …" at bounding box center [264, 53] width 441 height 41
click at [430, 60] on span "Submitted" at bounding box center [438, 58] width 47 height 10
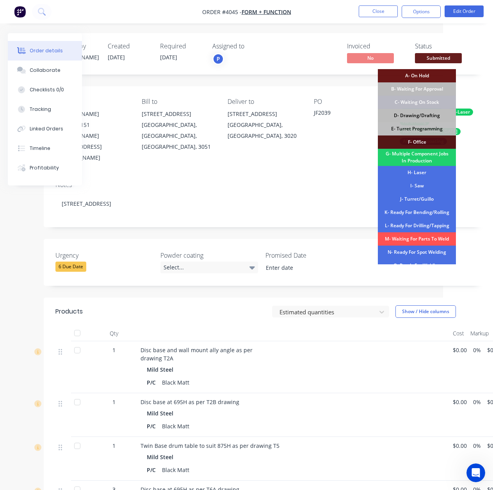
click at [420, 119] on div "D- Drawing/Drafting" at bounding box center [417, 115] width 78 height 13
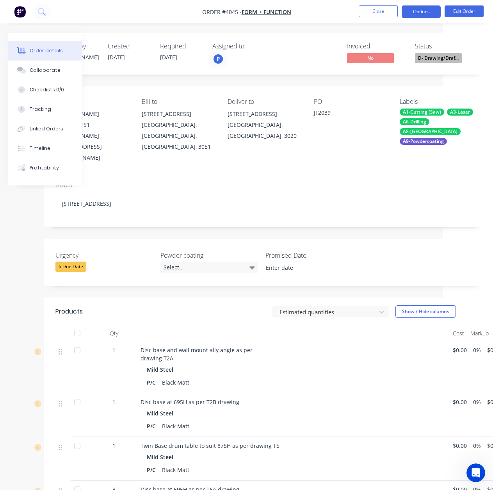
click at [435, 15] on button "Options" at bounding box center [421, 11] width 39 height 12
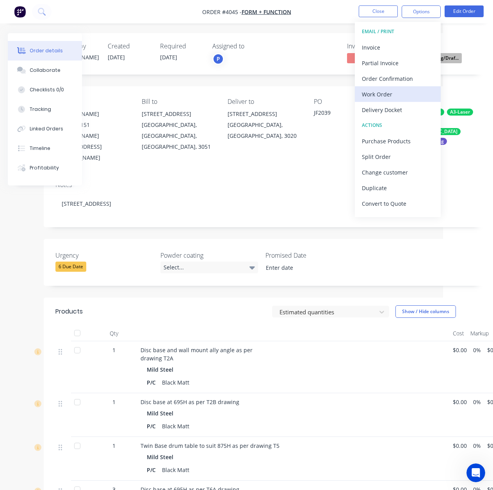
click at [427, 94] on div "Work Order" at bounding box center [398, 94] width 72 height 11
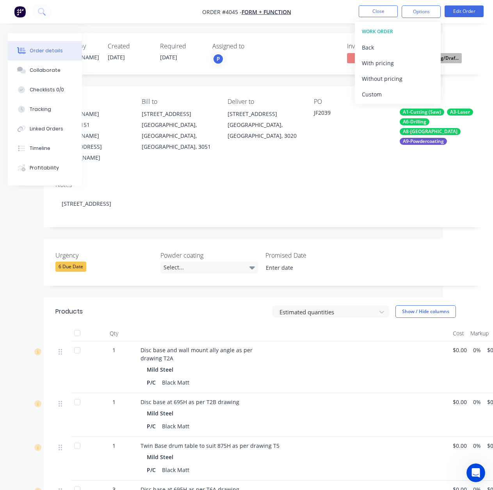
click at [419, 79] on div "Without pricing" at bounding box center [398, 78] width 72 height 11
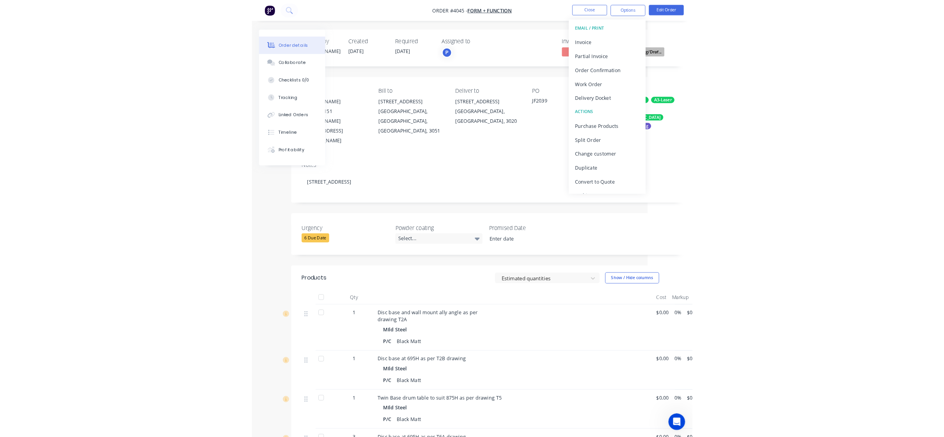
scroll to position [0, 0]
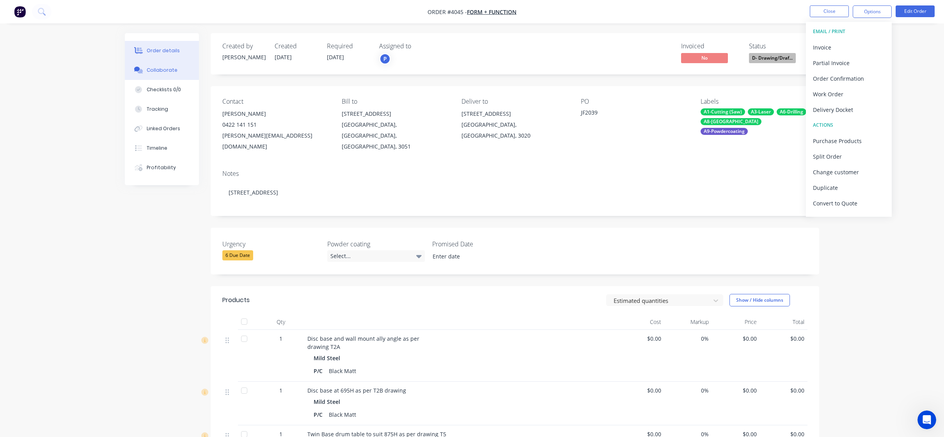
click at [166, 76] on button "Collaborate" at bounding box center [162, 70] width 74 height 20
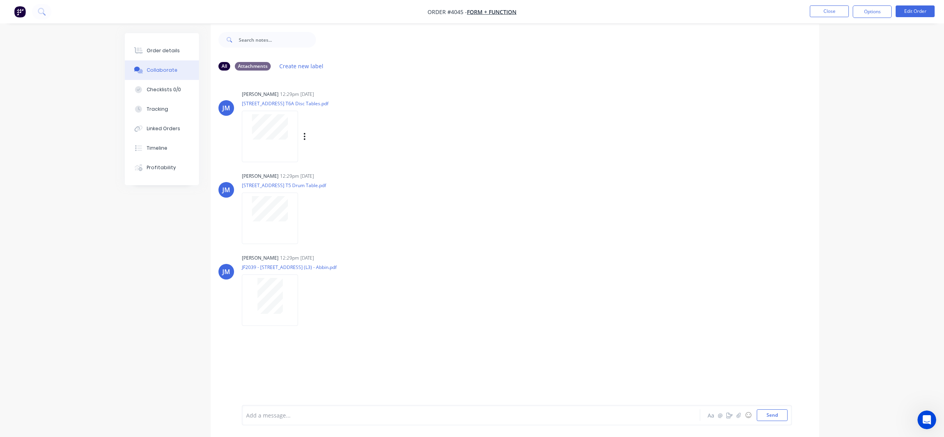
scroll to position [12, 0]
click at [159, 56] on button "Order details" at bounding box center [162, 51] width 74 height 20
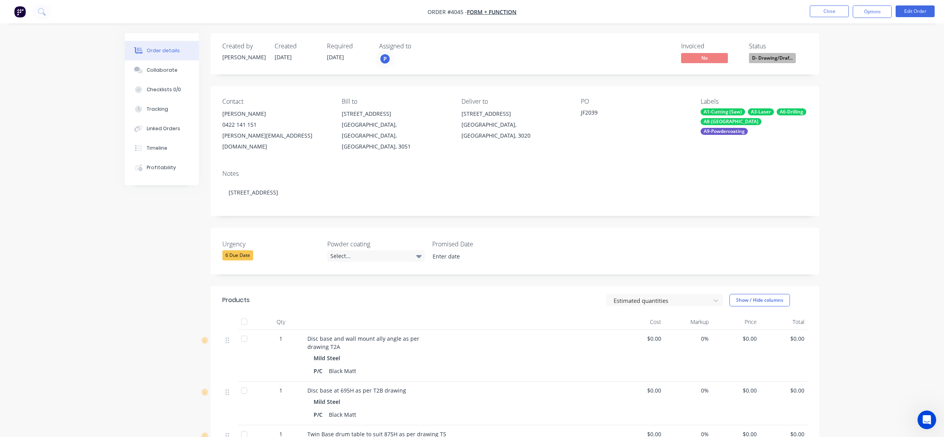
click at [199, 249] on div "Created by [PERSON_NAME] Created [DATE] Required [DATE] Assigned to P Invoiced …" at bounding box center [472, 386] width 695 height 706
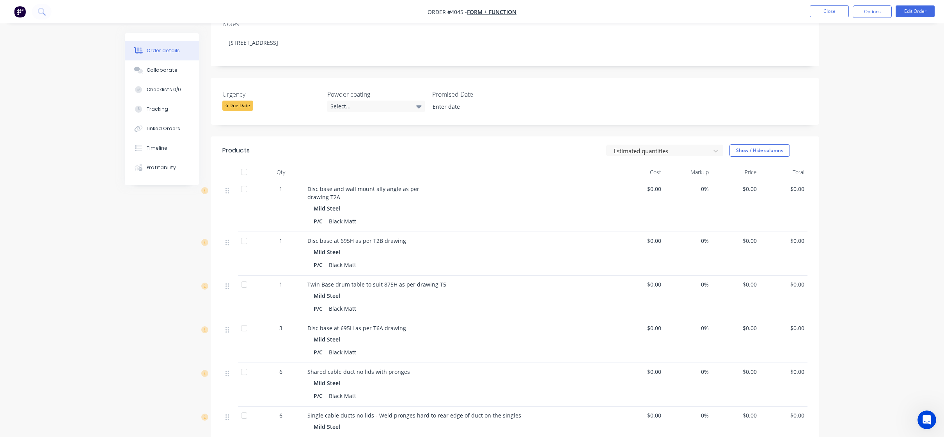
scroll to position [195, 0]
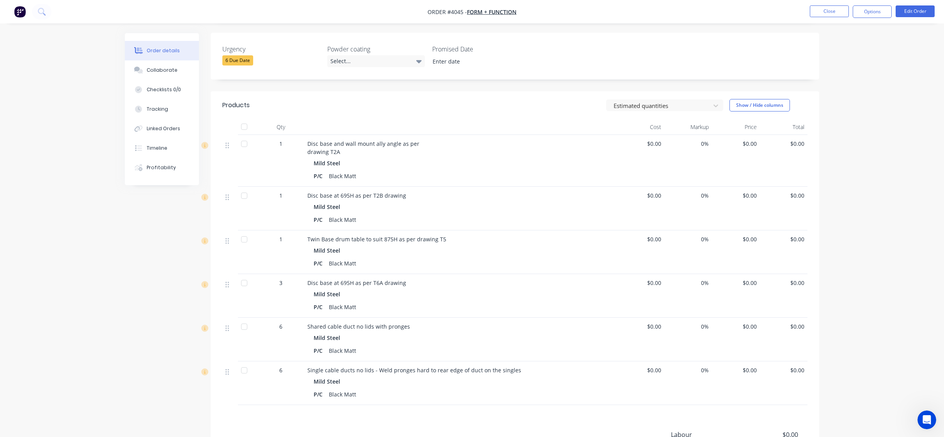
click at [858, 125] on div "Order details Collaborate Checklists 0/0 Tracking Linked Orders Timeline Profit…" at bounding box center [472, 174] width 944 height 739
click at [828, 215] on div "Order details Collaborate Checklists 0/0 Tracking Linked Orders Timeline Profit…" at bounding box center [472, 174] width 944 height 739
drag, startPoint x: 828, startPoint y: 215, endPoint x: 915, endPoint y: 150, distance: 108.5
click at [858, 145] on div "Order details Collaborate Checklists 0/0 Tracking Linked Orders Timeline Profit…" at bounding box center [472, 174] width 944 height 739
drag, startPoint x: 898, startPoint y: 183, endPoint x: 902, endPoint y: 175, distance: 8.2
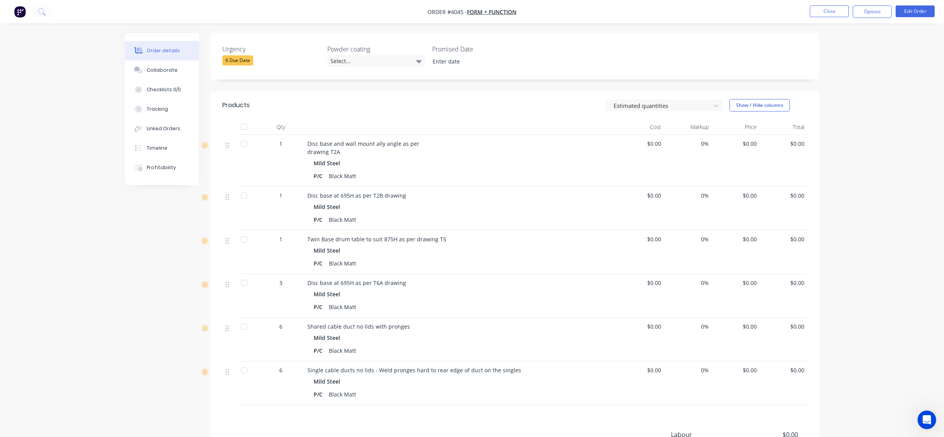
click at [858, 175] on div "Order details Collaborate Checklists 0/0 Tracking Linked Orders Timeline Profit…" at bounding box center [472, 174] width 944 height 739
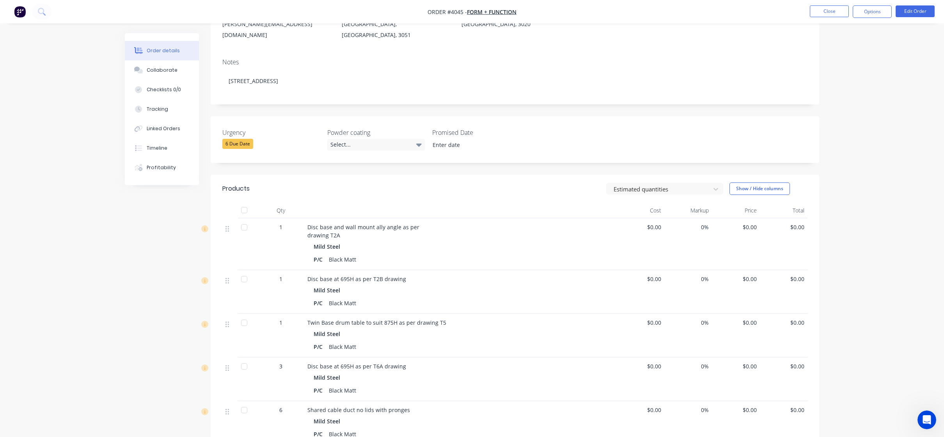
scroll to position [0, 0]
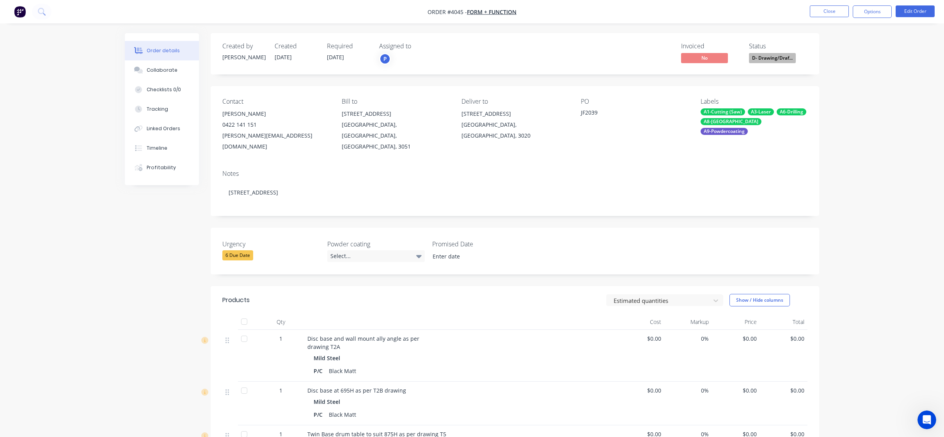
drag, startPoint x: 897, startPoint y: 183, endPoint x: 897, endPoint y: 150, distance: 33.2
click at [858, 150] on div "Order details Collaborate Checklists 0/0 Tracking Linked Orders Timeline Profit…" at bounding box center [472, 369] width 944 height 739
click at [858, 158] on div "Order details Collaborate Checklists 0/0 Tracking Linked Orders Timeline Profit…" at bounding box center [472, 369] width 944 height 739
drag, startPoint x: 890, startPoint y: 158, endPoint x: 889, endPoint y: 135, distance: 23.1
click at [858, 135] on div "Order details Collaborate Checklists 0/0 Tracking Linked Orders Timeline Profit…" at bounding box center [472, 369] width 944 height 739
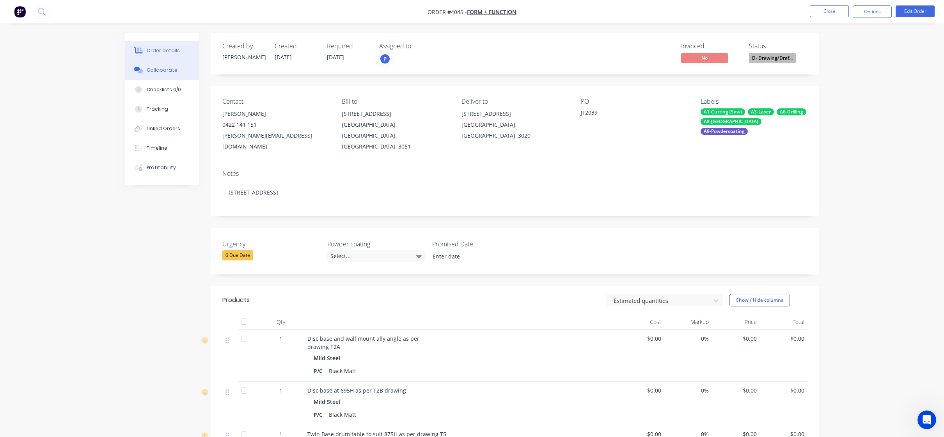
click at [129, 68] on button "Collaborate" at bounding box center [162, 70] width 74 height 20
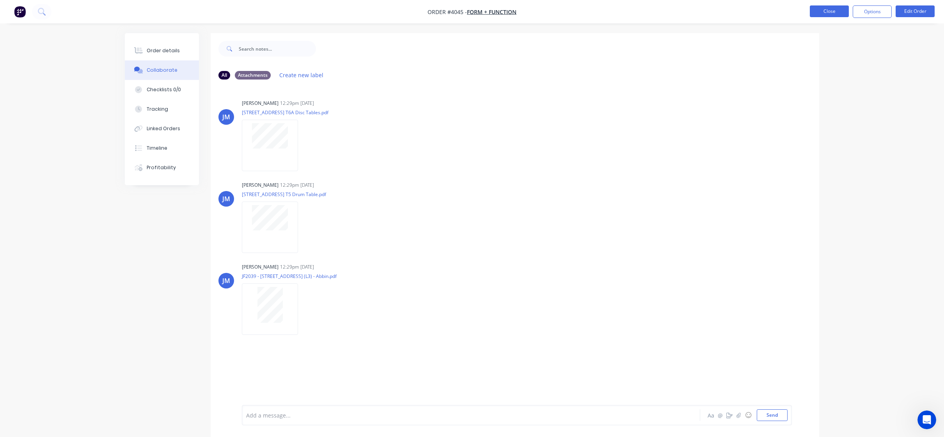
click at [823, 12] on button "Close" at bounding box center [829, 11] width 39 height 12
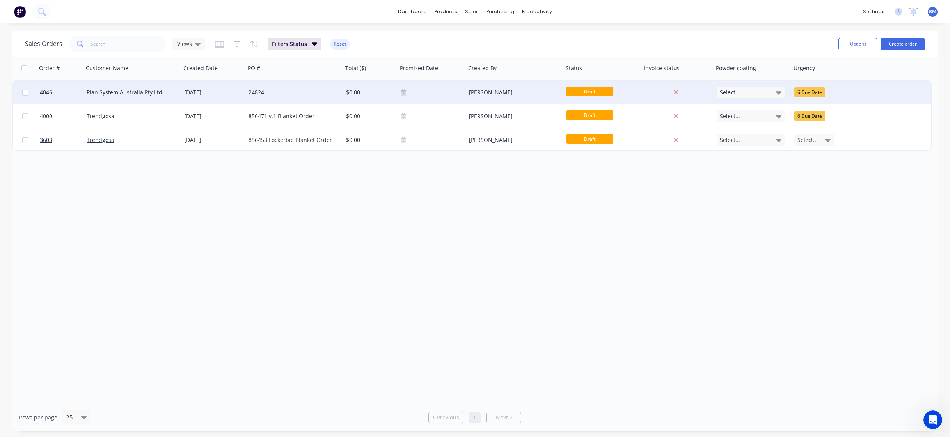
click at [283, 87] on div "24824" at bounding box center [294, 92] width 98 height 23
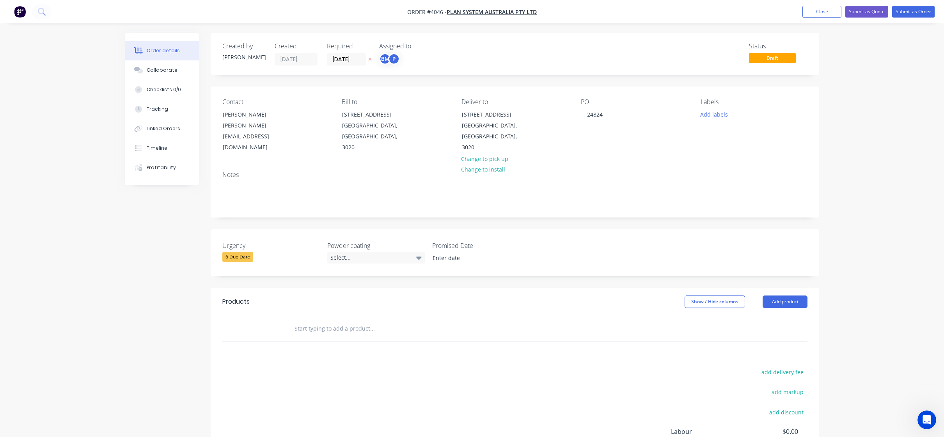
click at [124, 68] on div "Order details Collaborate Checklists 0/0 Tracking Linked Orders Timeline Profit…" at bounding box center [472, 287] width 710 height 508
click at [144, 71] on button "Collaborate" at bounding box center [162, 70] width 74 height 20
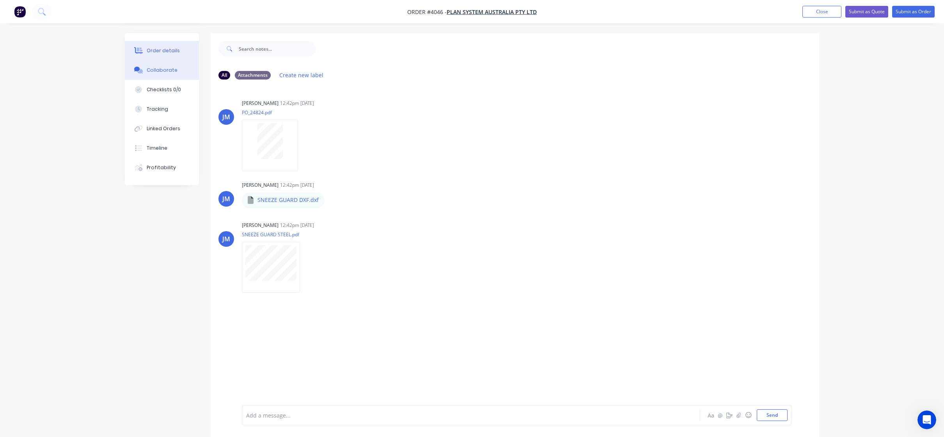
click at [169, 50] on div "Order details" at bounding box center [163, 50] width 33 height 7
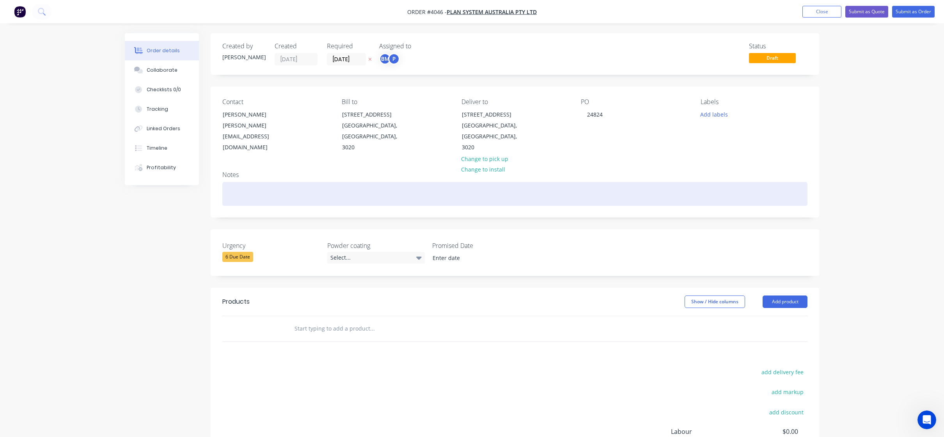
click at [302, 182] on div at bounding box center [514, 194] width 585 height 24
paste div
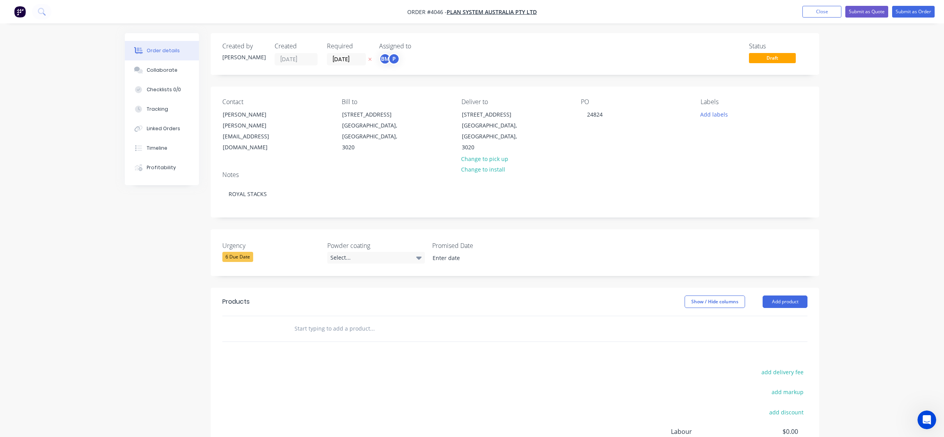
drag, startPoint x: 773, startPoint y: 296, endPoint x: 770, endPoint y: 313, distance: 17.1
click at [773, 298] on header "Products Show / Hide columns Add product" at bounding box center [515, 302] width 609 height 28
click at [770, 316] on div at bounding box center [514, 328] width 585 height 25
click at [772, 288] on header "Products Show / Hide columns Add product" at bounding box center [515, 302] width 609 height 28
click at [772, 296] on button "Add product" at bounding box center [785, 302] width 45 height 12
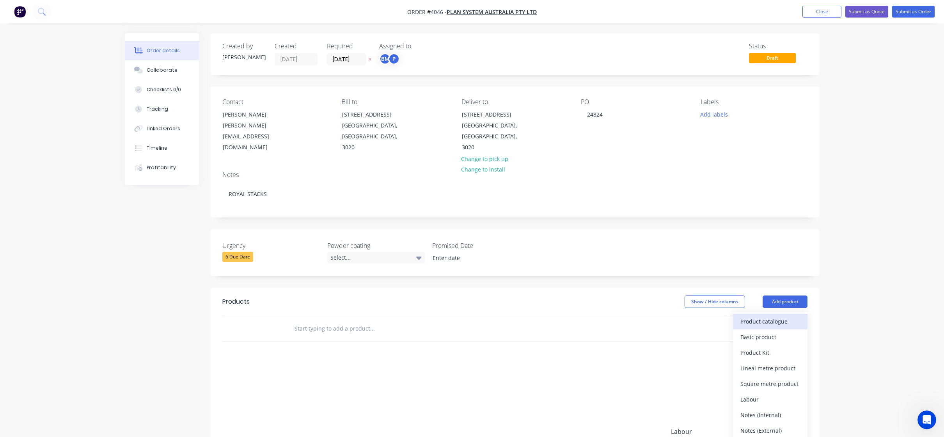
drag, startPoint x: 773, startPoint y: 320, endPoint x: 772, endPoint y: 312, distance: 8.0
click at [772, 317] on div "Product catalogue Basic product Product Kit Lineal metre product Square metre p…" at bounding box center [771, 384] width 74 height 144
click at [772, 316] on div "Product catalogue" at bounding box center [771, 321] width 60 height 11
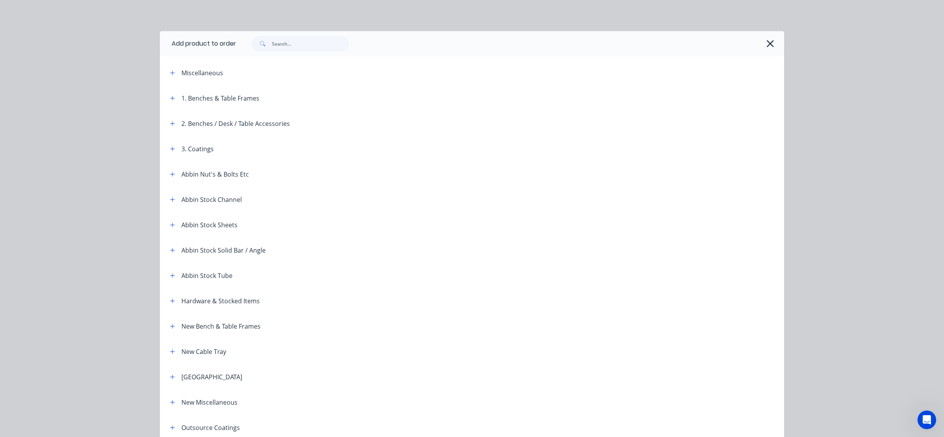
click at [171, 66] on header "Miscellaneous" at bounding box center [472, 72] width 624 height 25
click at [170, 72] on icon "button" at bounding box center [172, 72] width 5 height 5
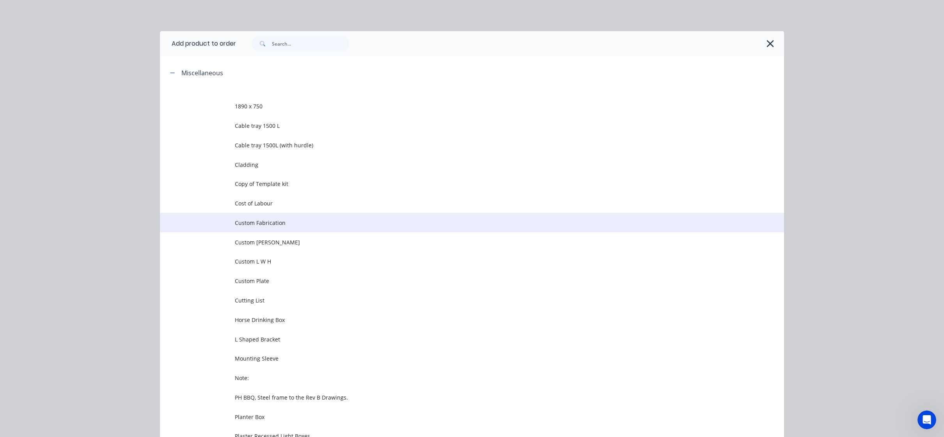
click at [259, 217] on td "Custom Fabrication" at bounding box center [509, 223] width 549 height 20
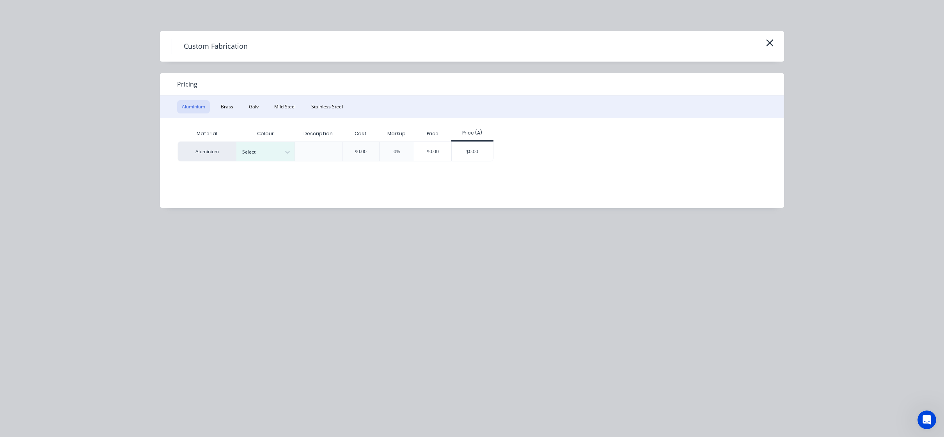
click at [266, 117] on div "Aluminium Brass Galv Mild Steel Stainless Steel" at bounding box center [472, 107] width 624 height 23
click at [283, 109] on button "Mild Steel" at bounding box center [285, 106] width 31 height 13
click at [403, 152] on div "$0.00" at bounding box center [414, 151] width 42 height 19
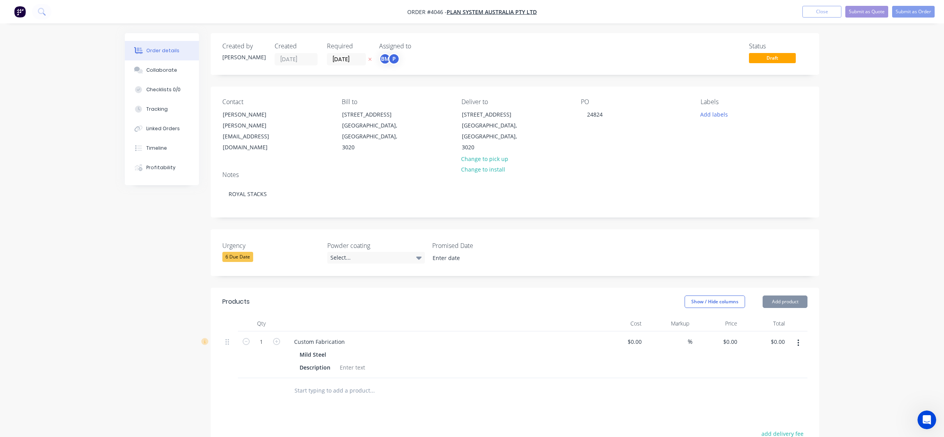
click at [379, 270] on div "Created by [PERSON_NAME] Created [DATE] Required [DATE] Assigned to BM P Status…" at bounding box center [515, 312] width 609 height 558
drag, startPoint x: 378, startPoint y: 275, endPoint x: 357, endPoint y: 306, distance: 37.1
click at [357, 316] on div at bounding box center [441, 324] width 312 height 16
drag, startPoint x: 350, startPoint y: 332, endPoint x: 343, endPoint y: 329, distance: 7.2
click at [346, 336] on div "Custom Fabrication" at bounding box center [441, 341] width 306 height 11
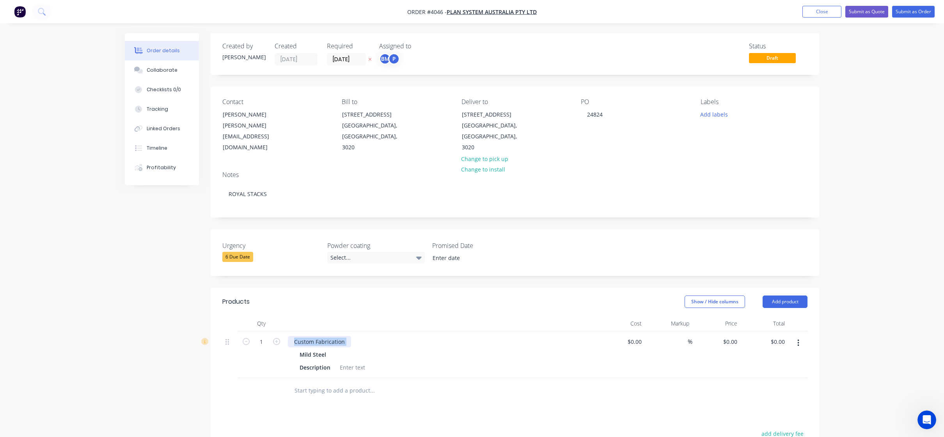
click at [343, 336] on div "Custom Fabrication" at bounding box center [319, 341] width 63 height 11
click at [333, 349] on div "Mild Steel" at bounding box center [441, 354] width 283 height 11
click at [336, 332] on div "Custom Fabrication Mild Steel Description" at bounding box center [441, 355] width 312 height 47
click at [336, 336] on div "Custom Fabrication" at bounding box center [319, 341] width 63 height 11
paste div
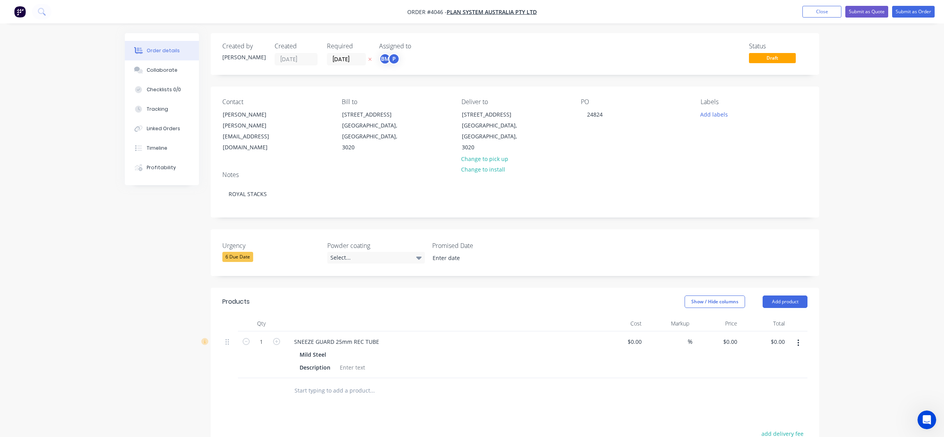
click at [524, 362] on div "Description" at bounding box center [440, 367] width 286 height 11
